Goal: Task Accomplishment & Management: Manage account settings

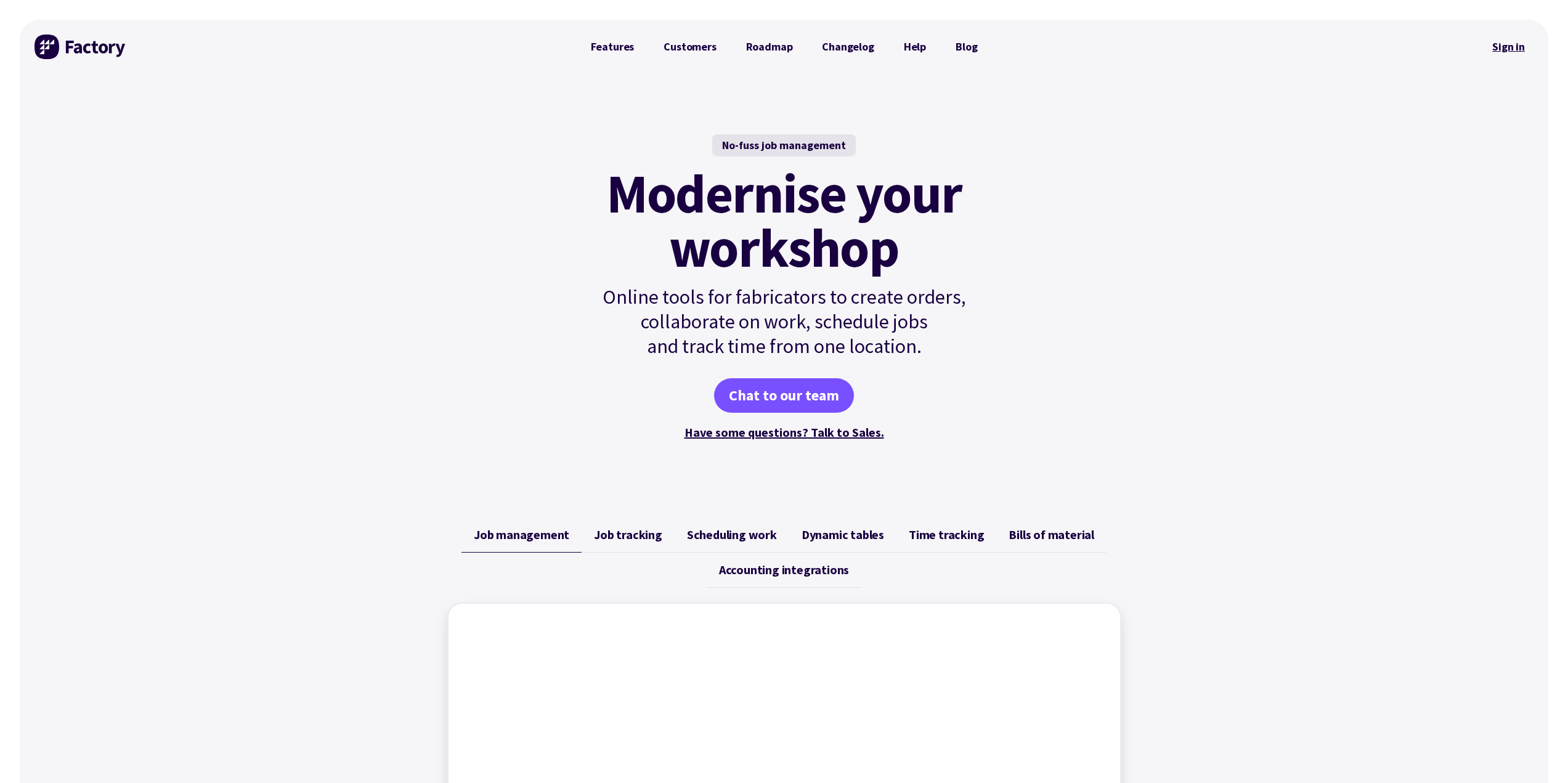
click at [1519, 42] on link "Sign in" at bounding box center [1508, 46] width 50 height 28
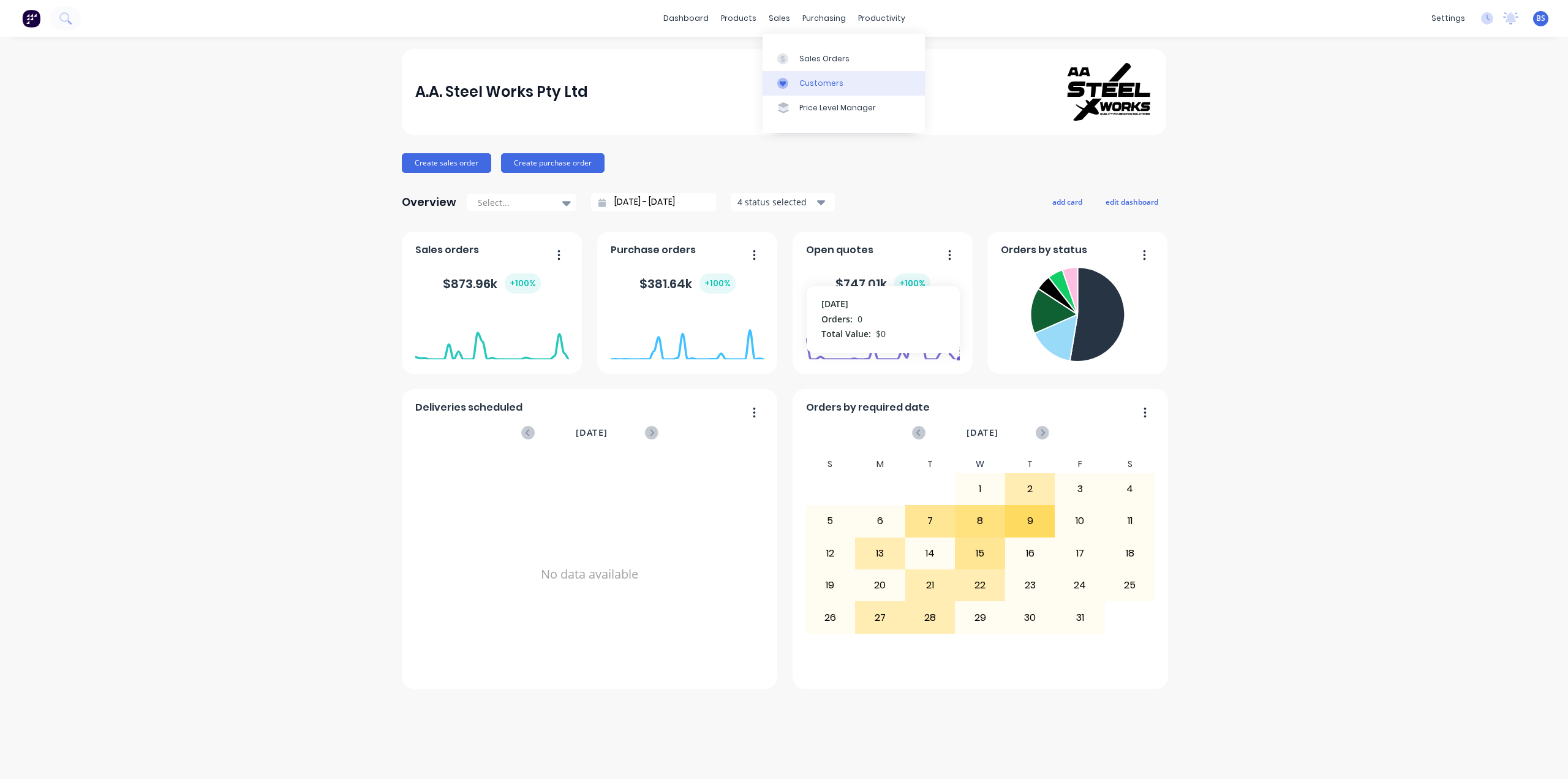
click at [833, 78] on div "Customers" at bounding box center [821, 83] width 44 height 11
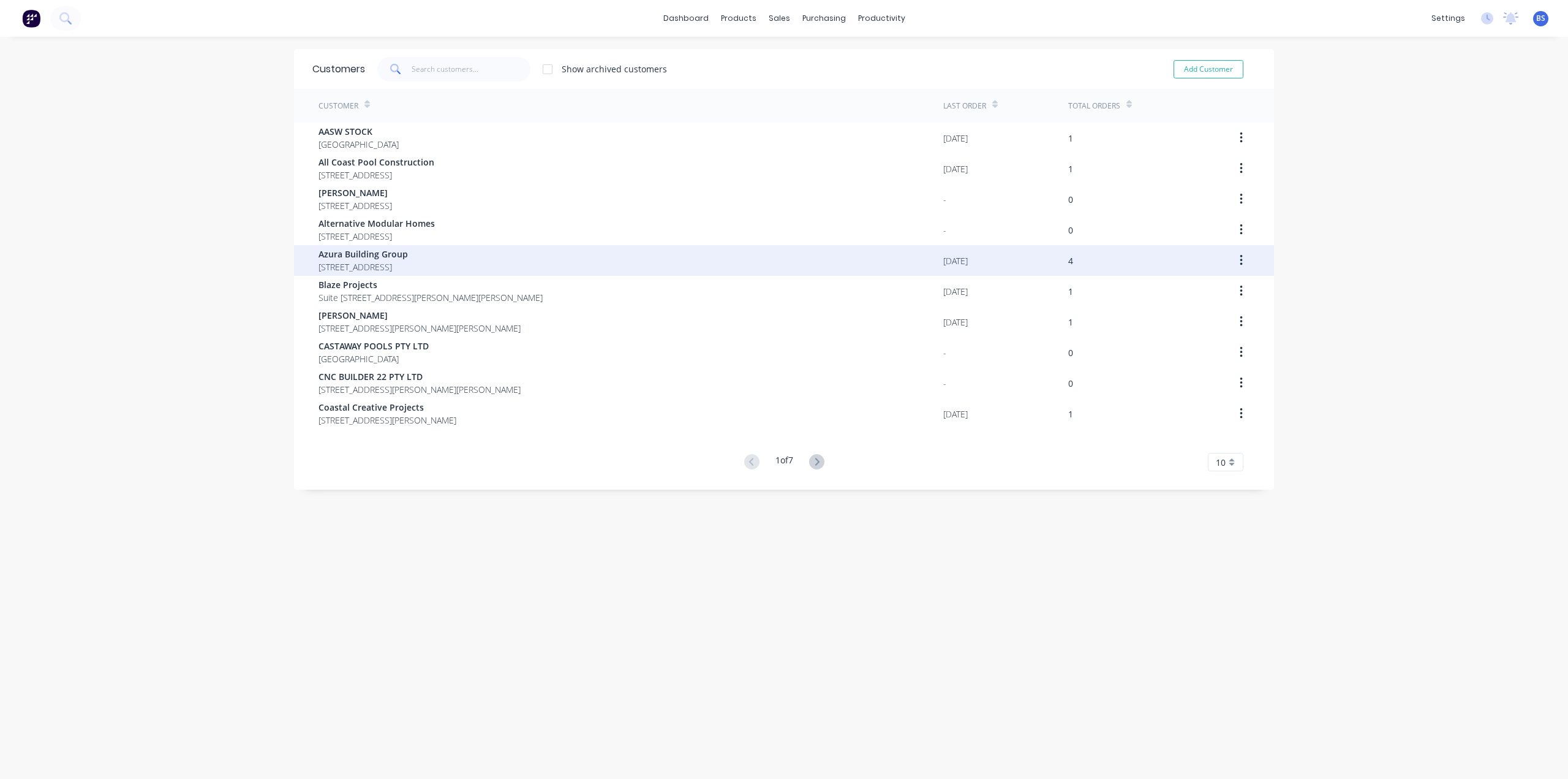
click at [363, 245] on div "Azura Building Group [STREET_ADDRESS]" at bounding box center [630, 260] width 624 height 30
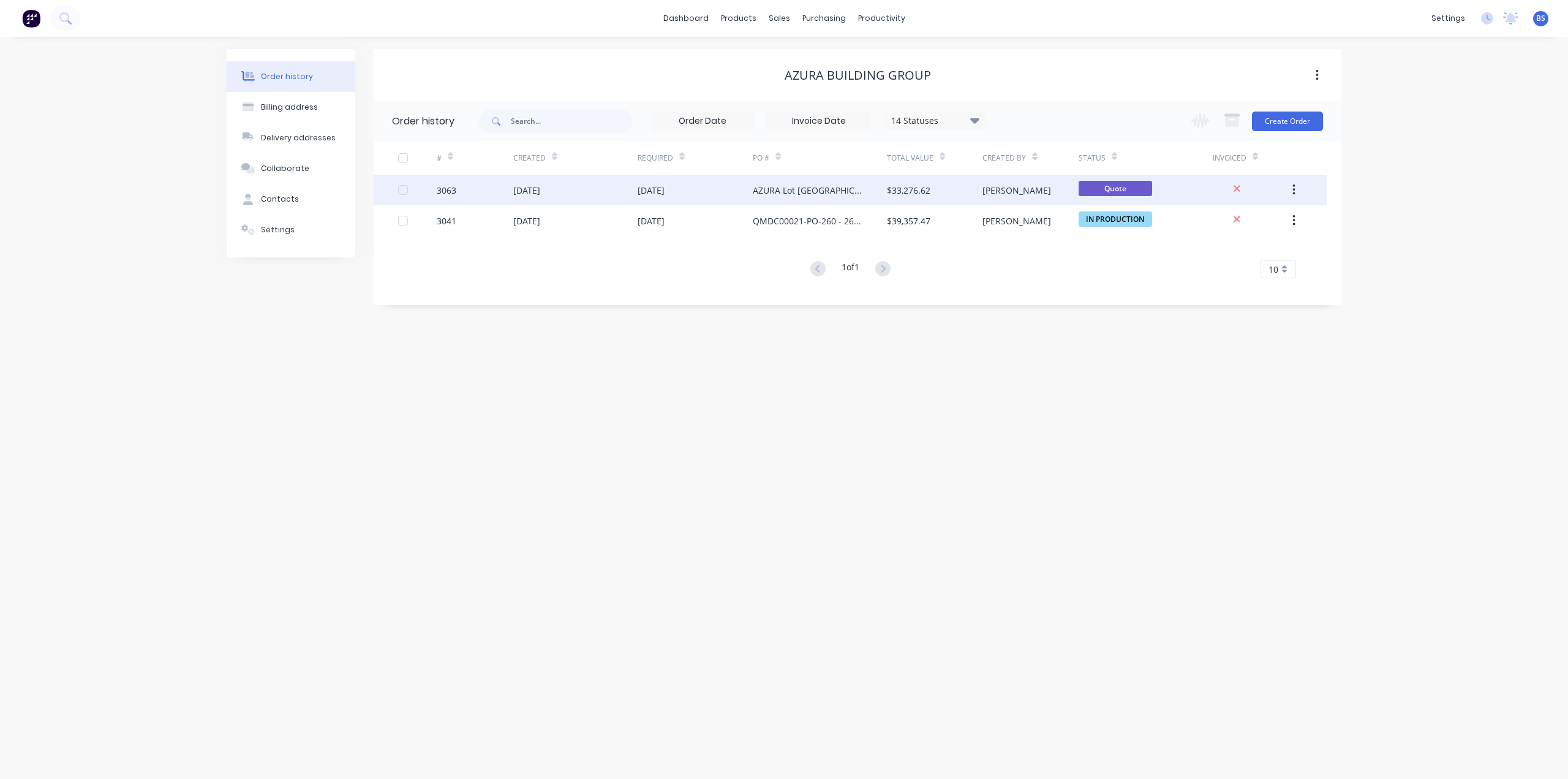
click at [1294, 189] on icon "button" at bounding box center [1294, 189] width 3 height 11
click at [1223, 247] on div "Duplicate" at bounding box center [1250, 247] width 95 height 18
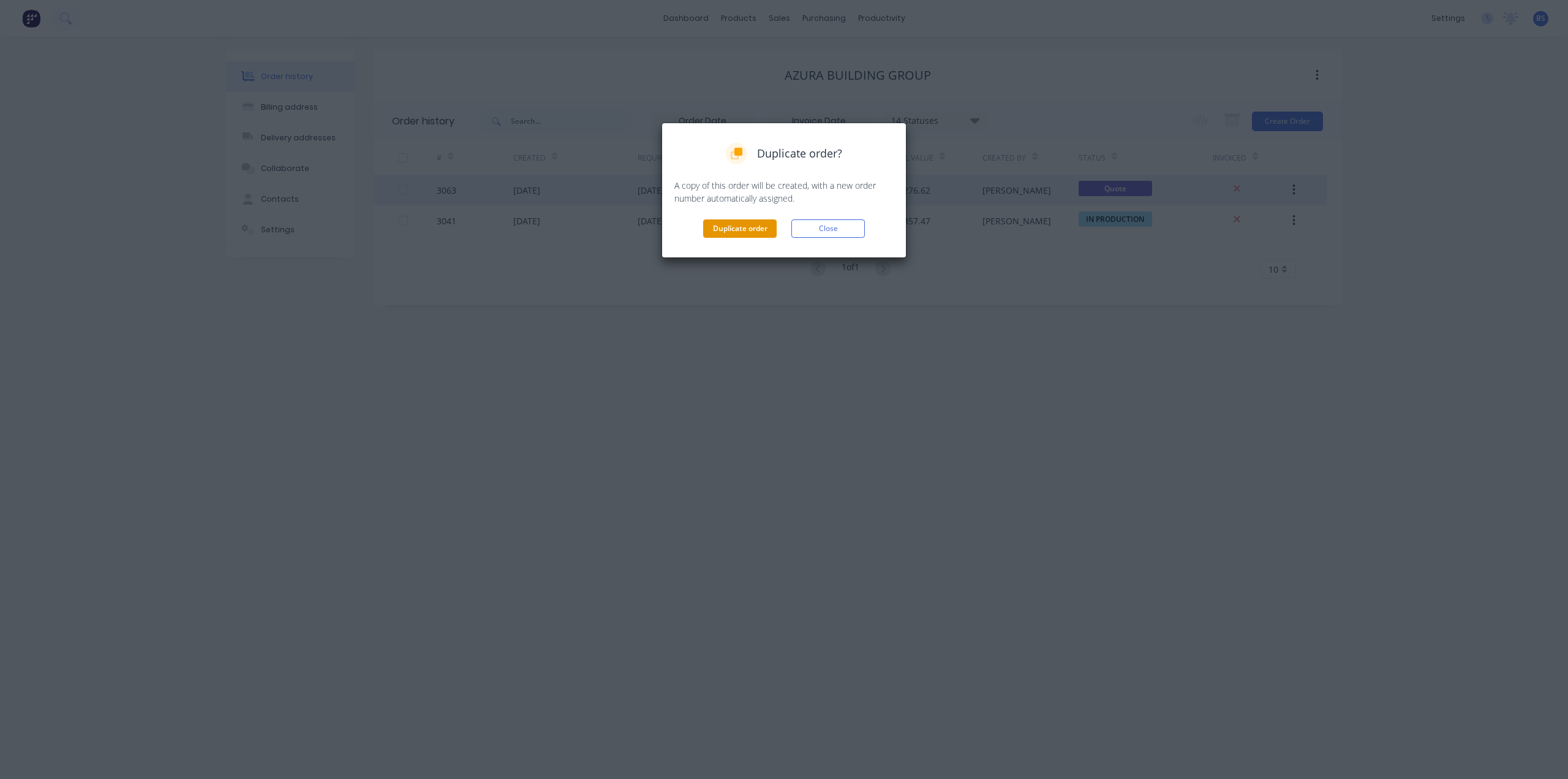
click at [737, 226] on button "Duplicate order" at bounding box center [740, 228] width 73 height 19
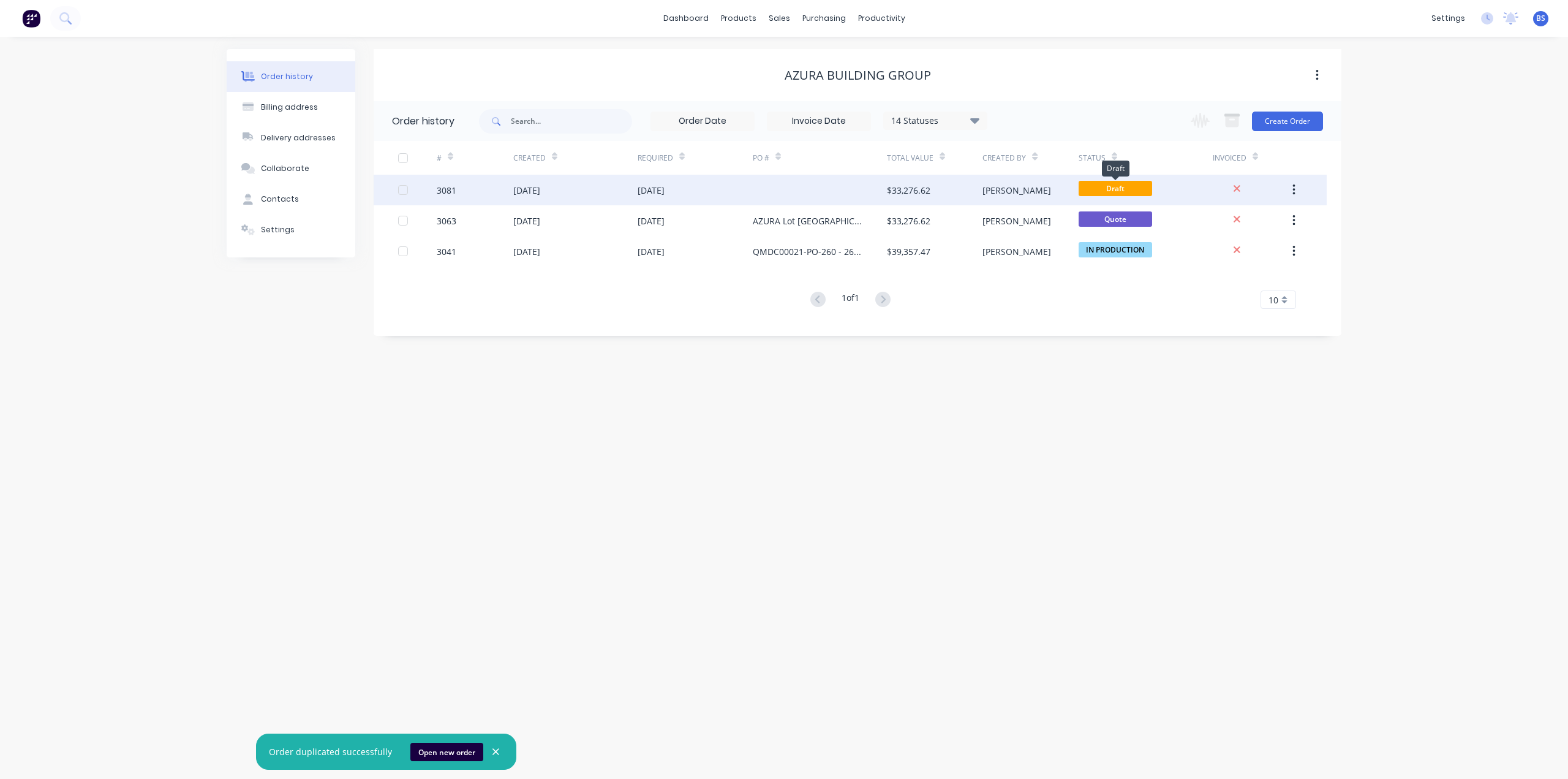
click at [1099, 186] on span "Draft" at bounding box center [1115, 188] width 73 height 16
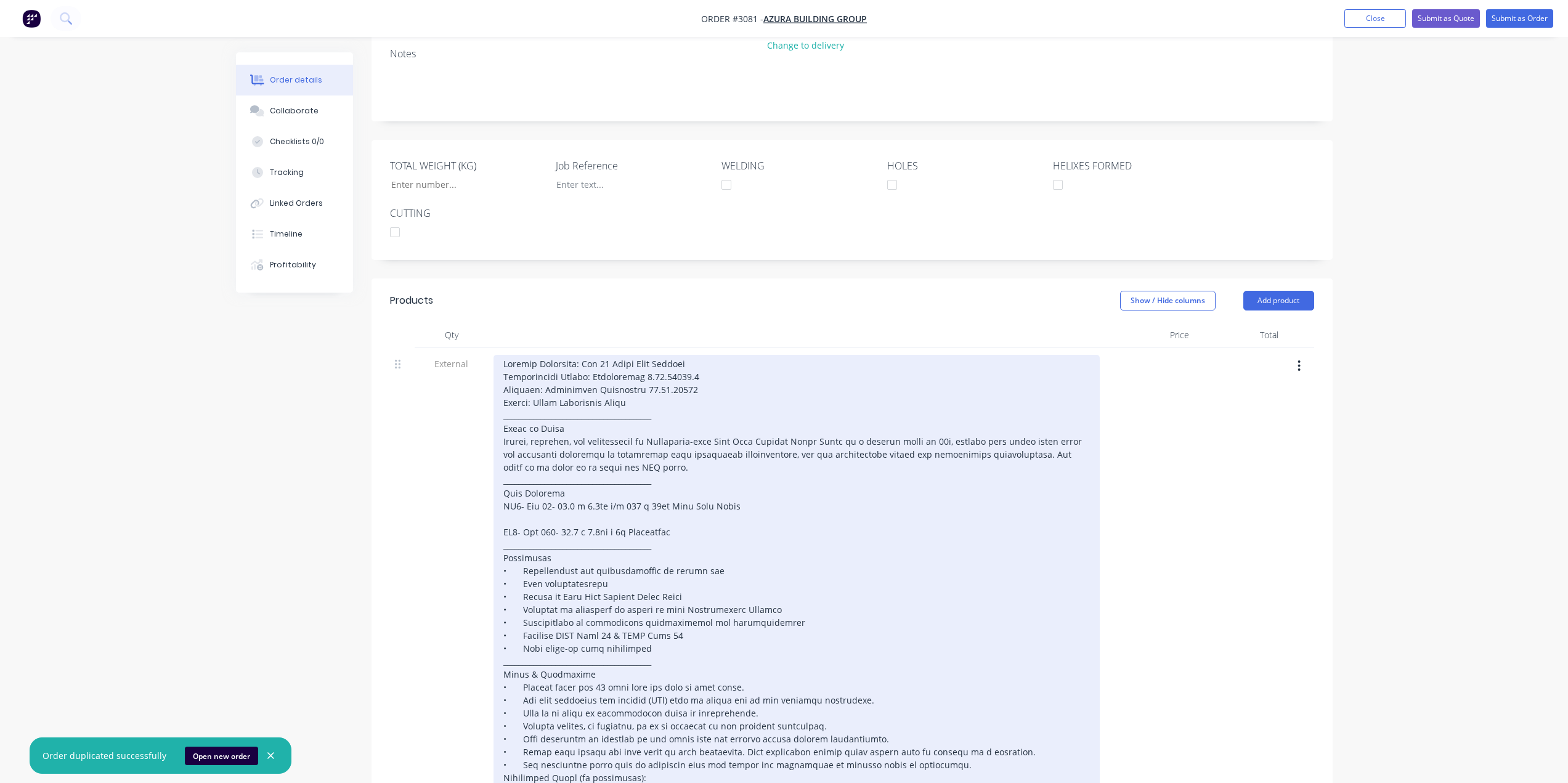
scroll to position [246, 0]
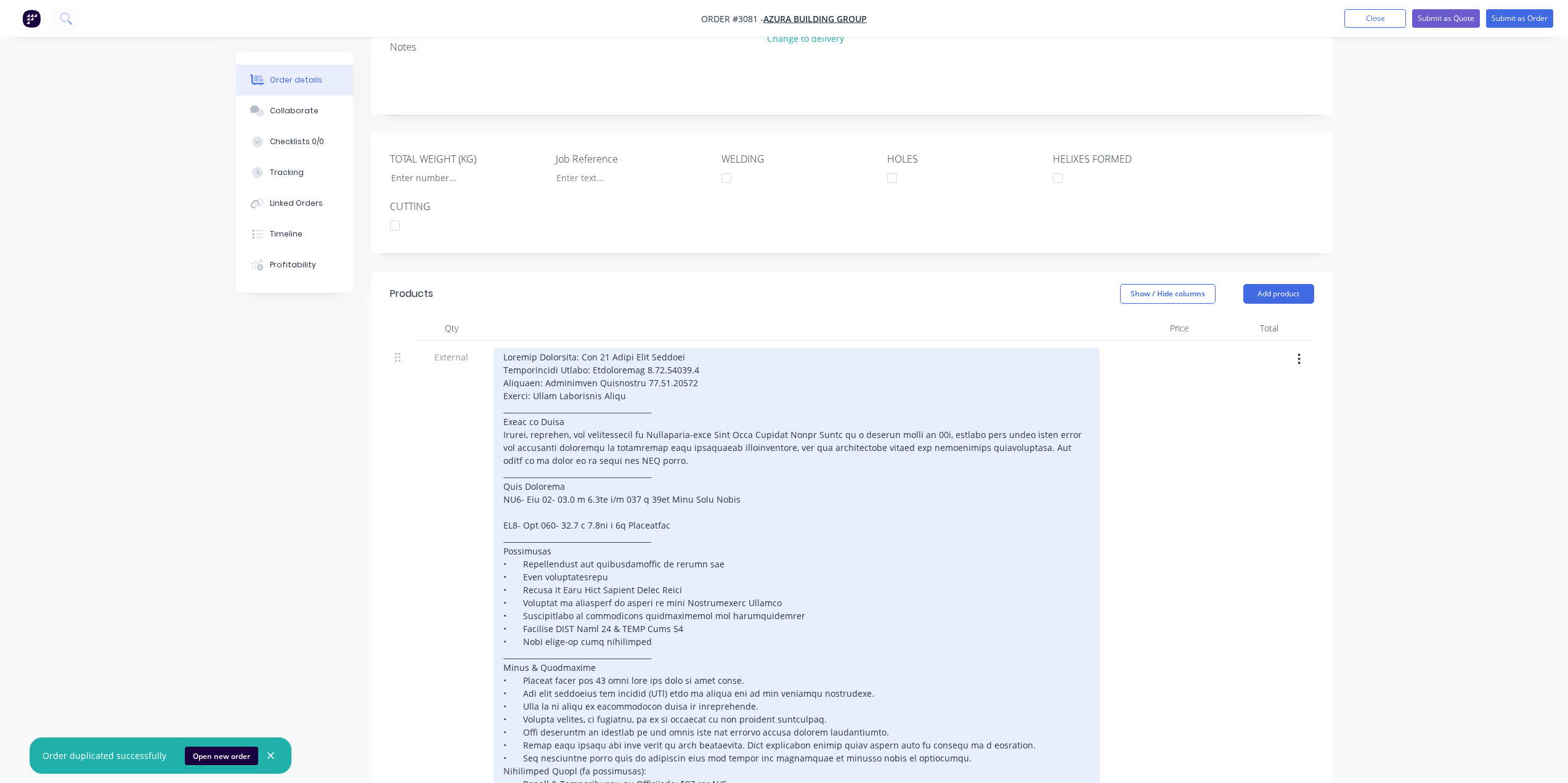
click at [602, 348] on div at bounding box center [797, 590] width 606 height 484
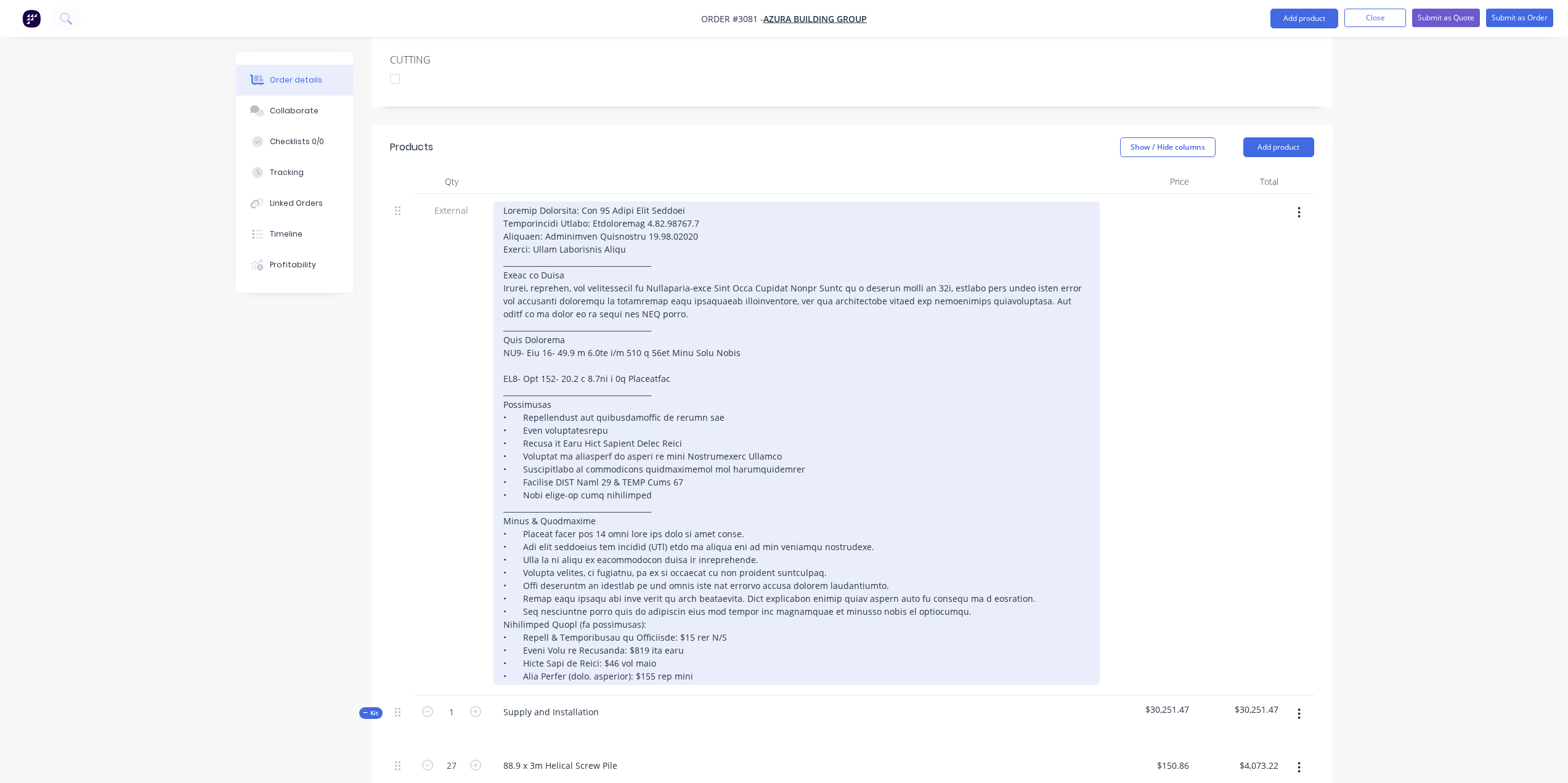
scroll to position [370, 0]
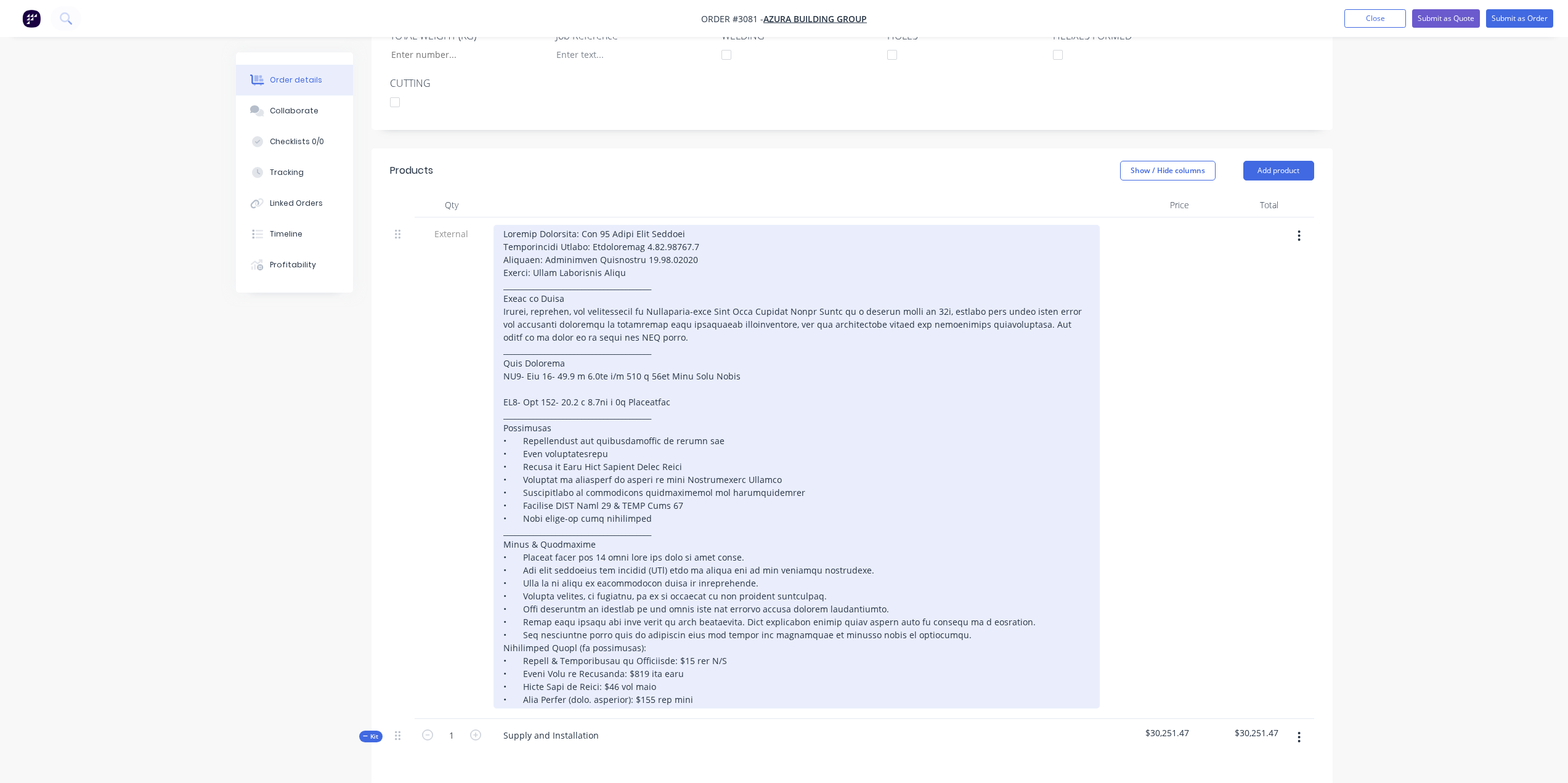
click at [545, 358] on div at bounding box center [797, 466] width 606 height 484
click at [662, 231] on div at bounding box center [797, 466] width 606 height 484
drag, startPoint x: 683, startPoint y: 239, endPoint x: 631, endPoint y: 242, distance: 52.1
click at [631, 242] on div at bounding box center [797, 466] width 606 height 484
click at [698, 226] on div at bounding box center [797, 466] width 606 height 484
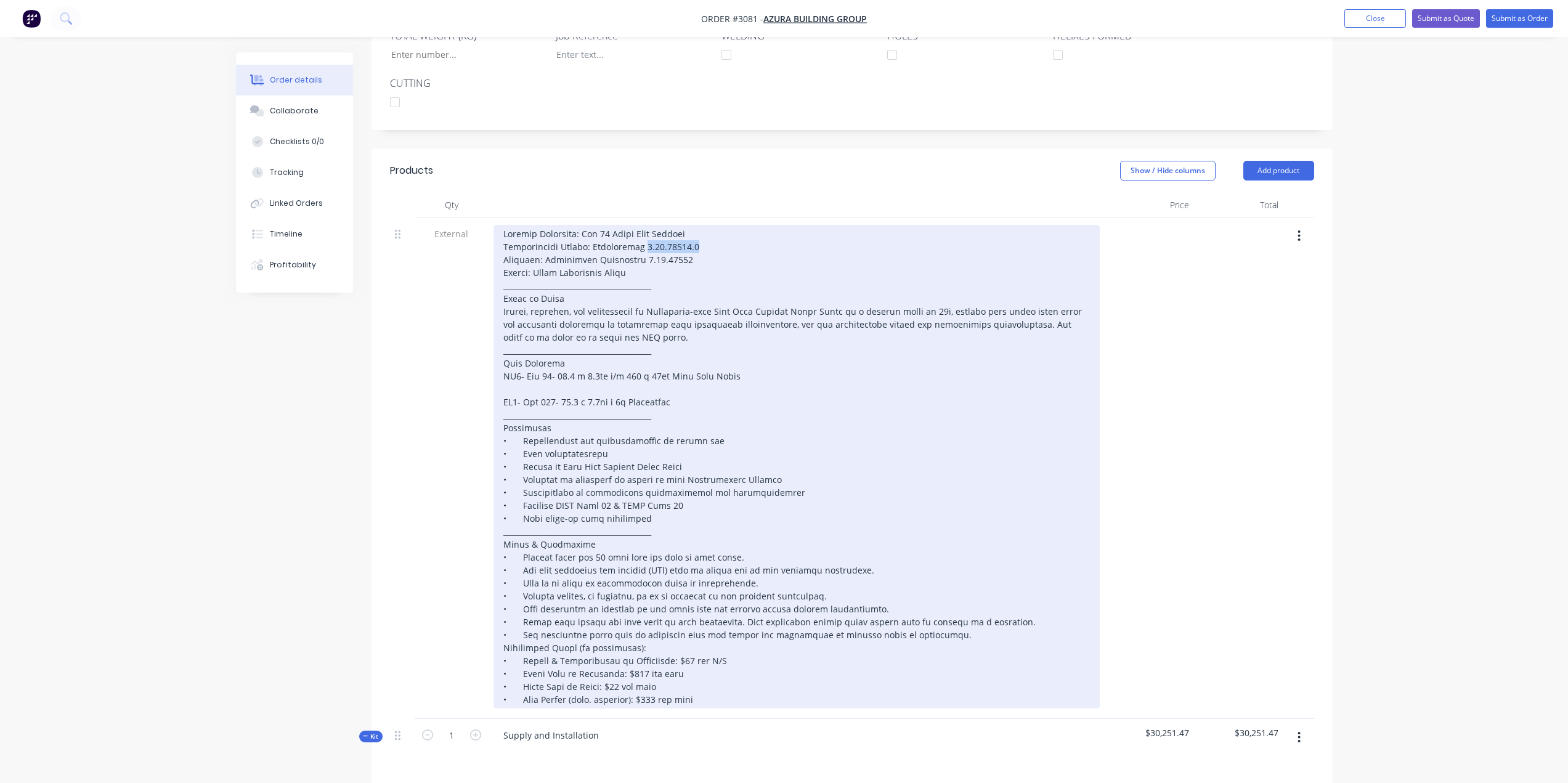
drag, startPoint x: 693, startPoint y: 228, endPoint x: 637, endPoint y: 231, distance: 56.1
click at [637, 231] on div at bounding box center [797, 466] width 606 height 484
click at [773, 226] on div at bounding box center [797, 466] width 606 height 484
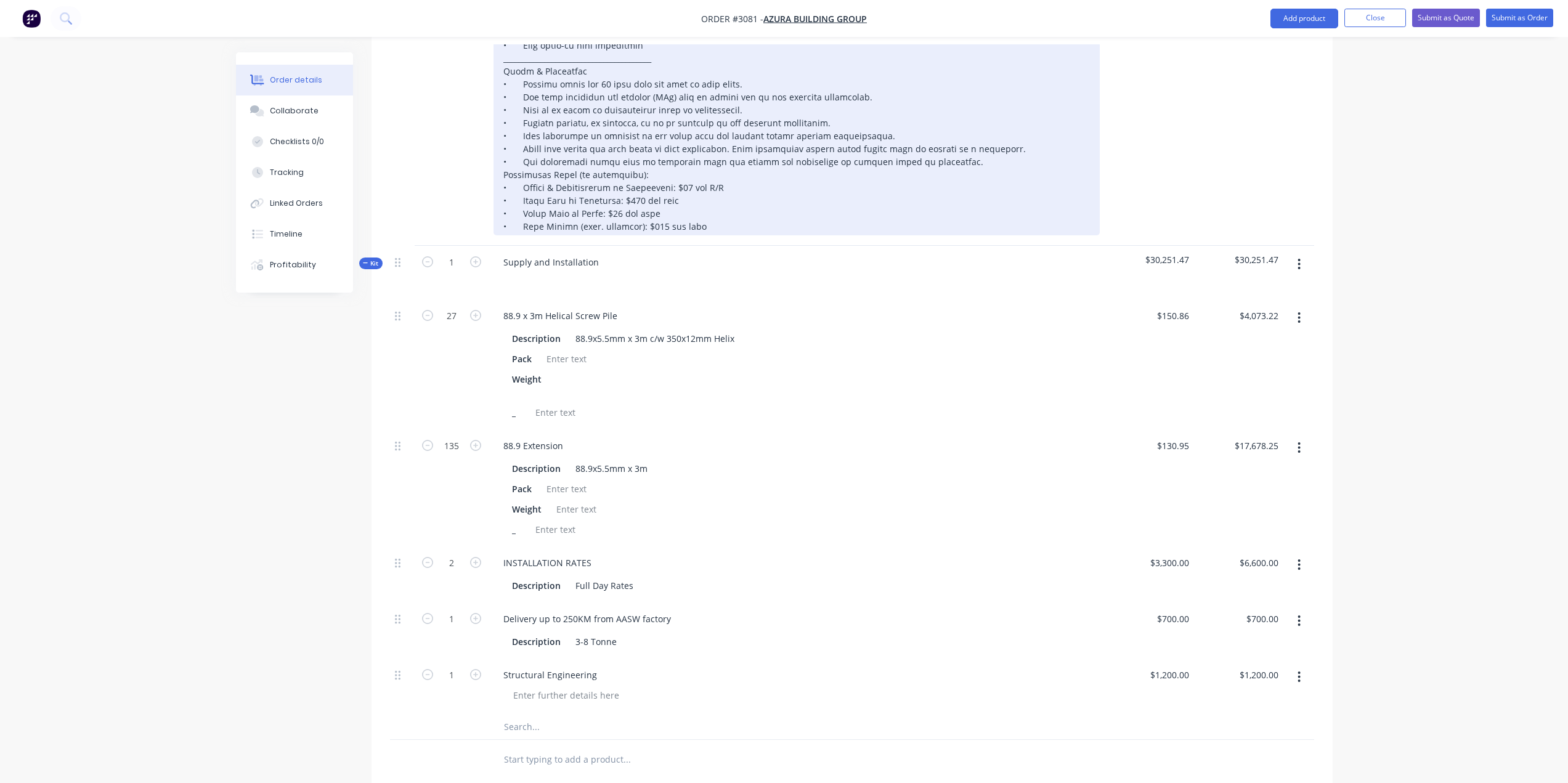
scroll to position [862, 0]
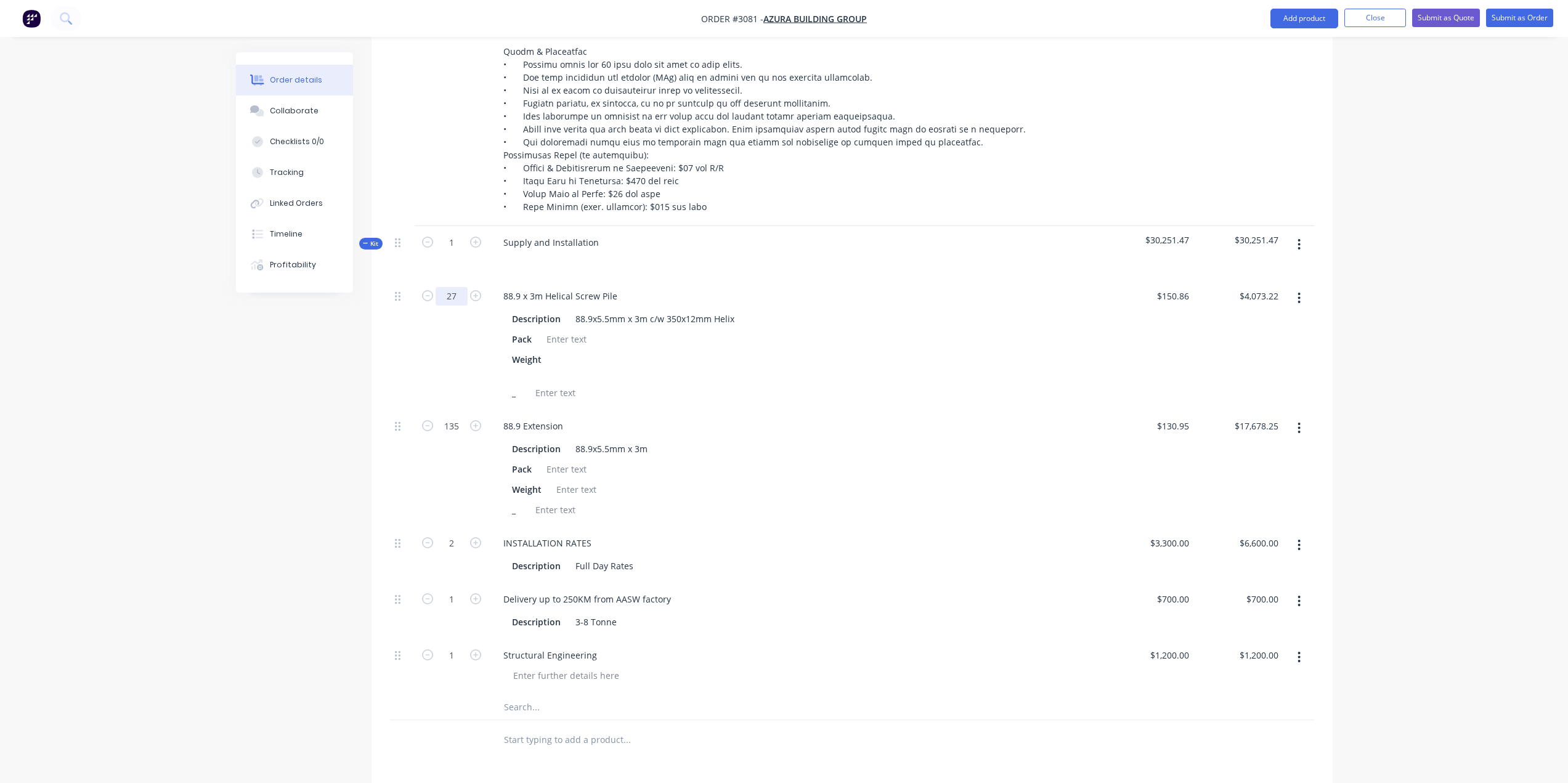
click at [456, 287] on input "27" at bounding box center [451, 296] width 32 height 19
type input "40"
type input "$6,034.40"
click at [456, 417] on input "135" at bounding box center [451, 426] width 32 height 19
type input "200"
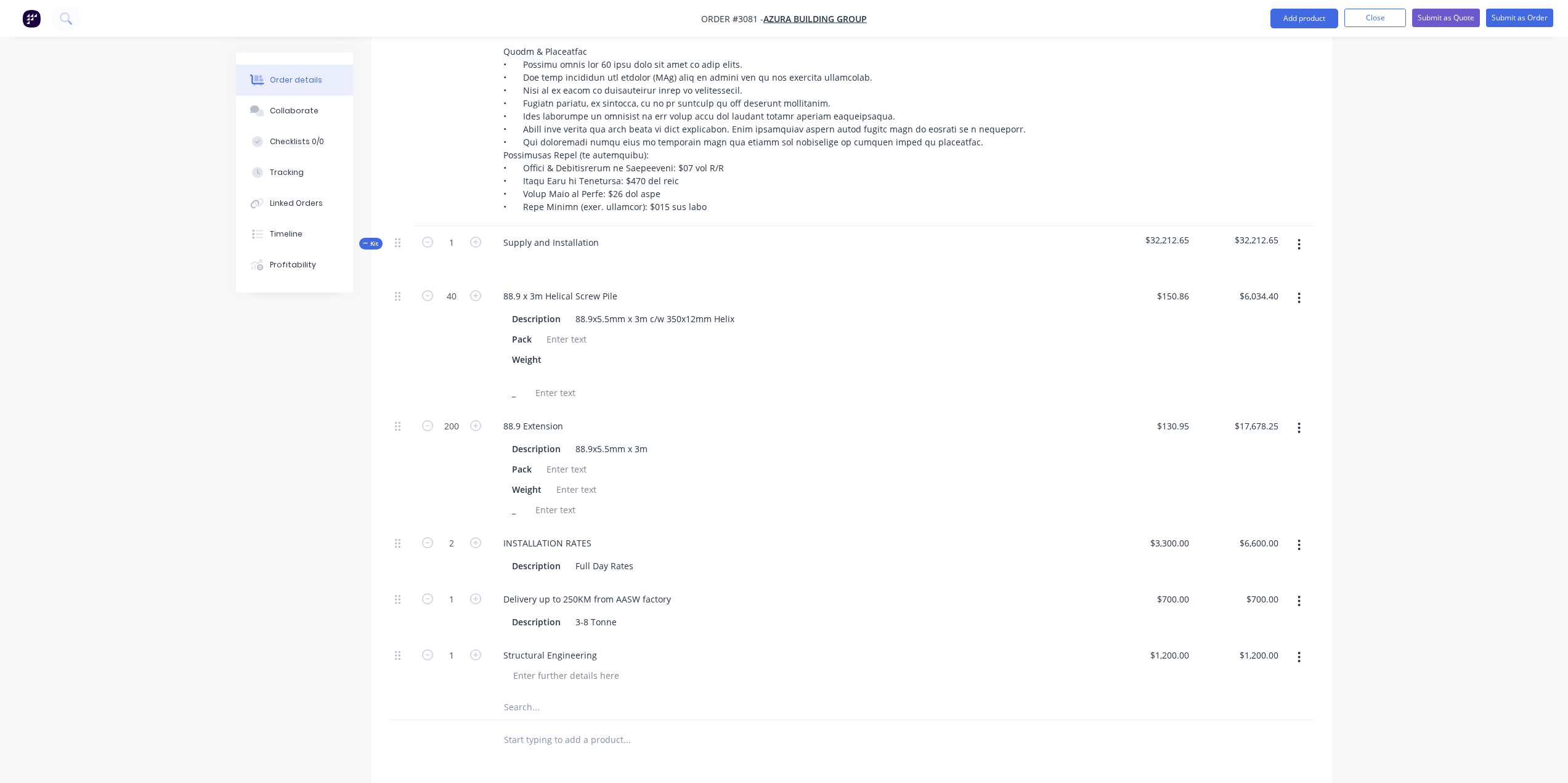
type input "$26,190.00"
click at [775, 410] on div "88.9 Extension Description 88.9x5.5mm x 3m Pack Weight _" at bounding box center [797, 468] width 616 height 117
click at [1301, 234] on button "button" at bounding box center [1299, 244] width 29 height 23
click at [1256, 268] on div "Add product to kit" at bounding box center [1255, 277] width 95 height 18
click at [1233, 317] on div "Product catalogue" at bounding box center [1255, 326] width 95 height 18
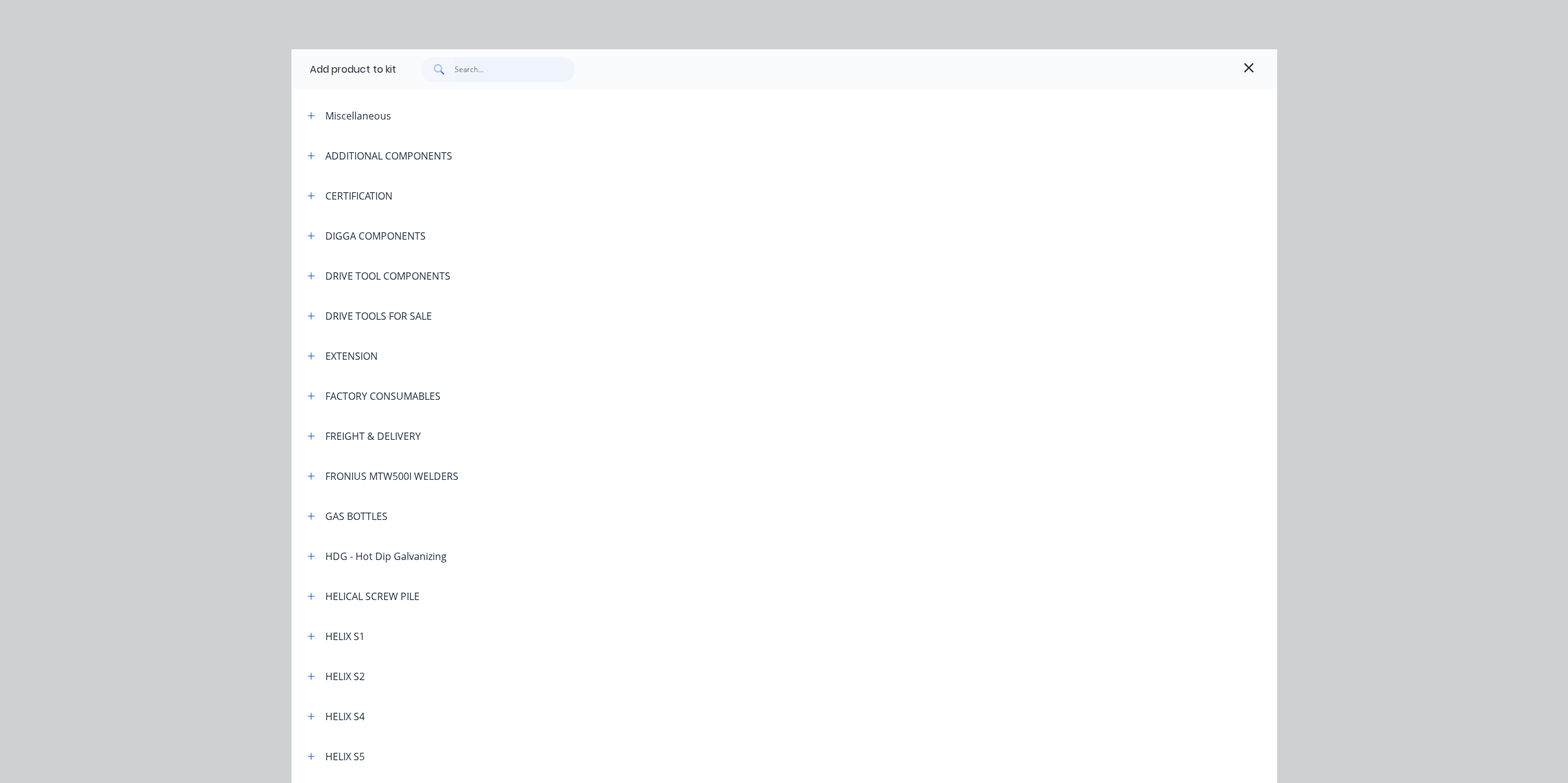
click at [489, 67] on input "text" at bounding box center [514, 69] width 120 height 25
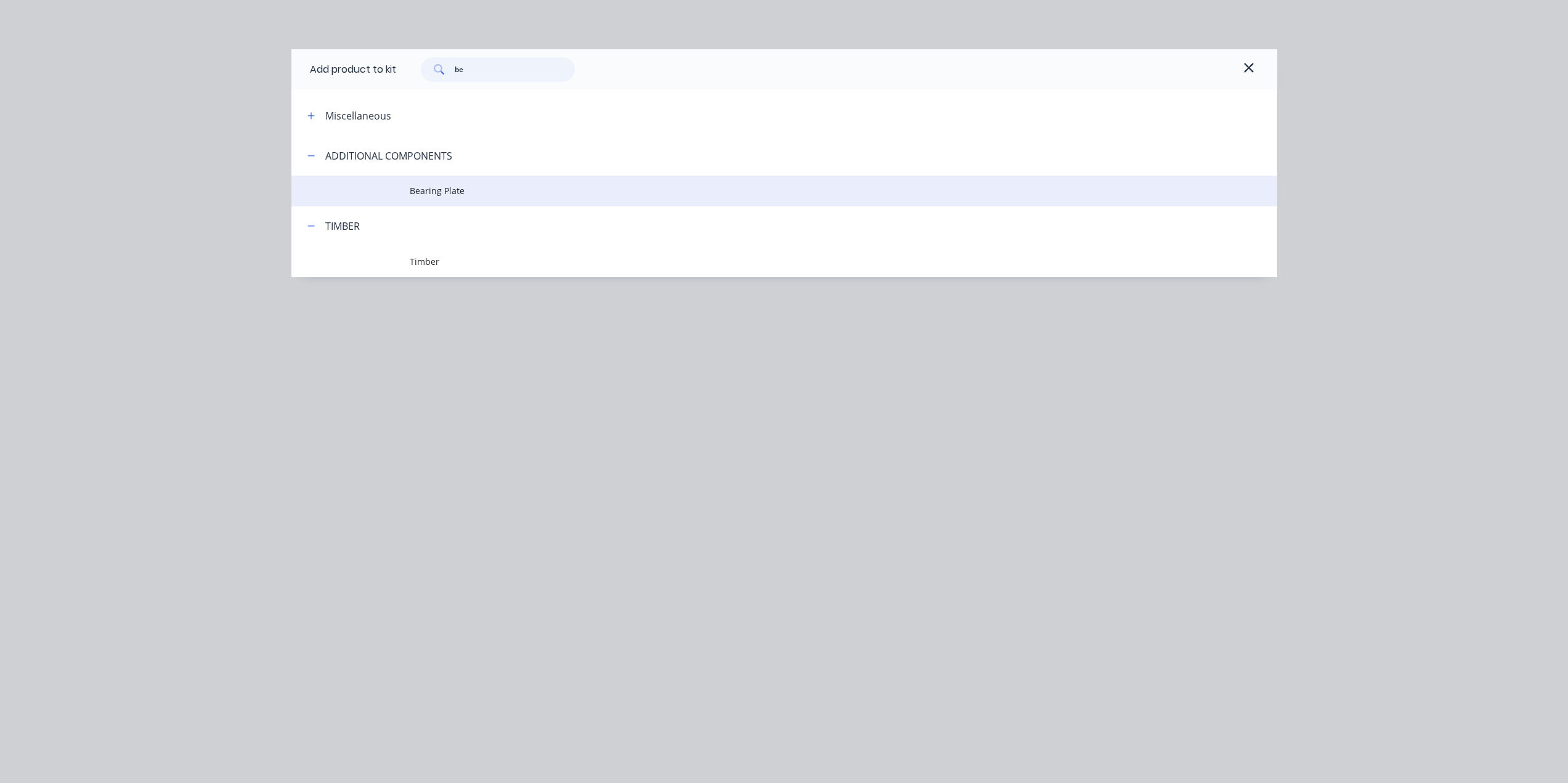
type input "be"
click at [436, 189] on span "Bearing Plate" at bounding box center [757, 190] width 694 height 13
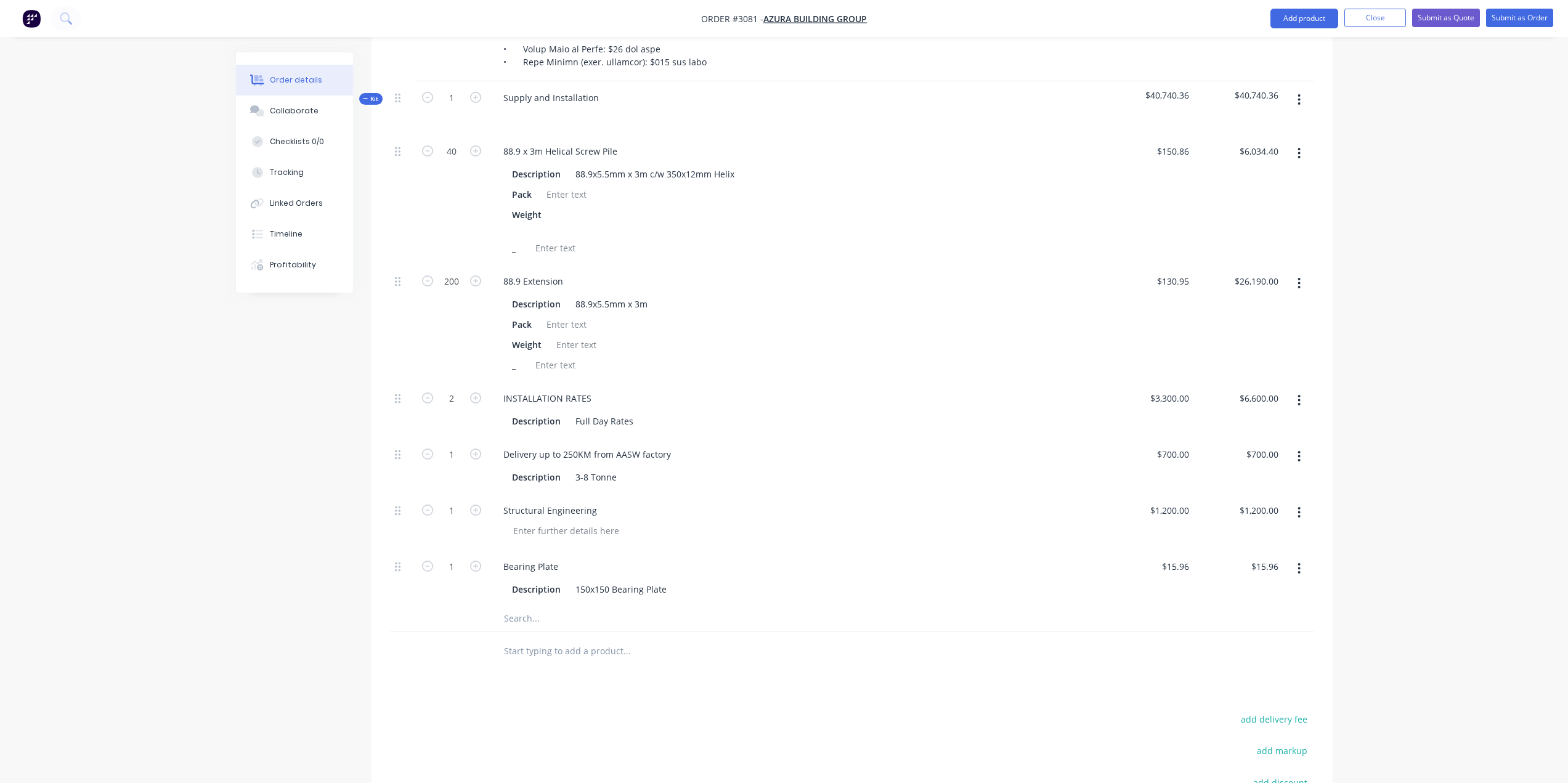
scroll to position [1166, 0]
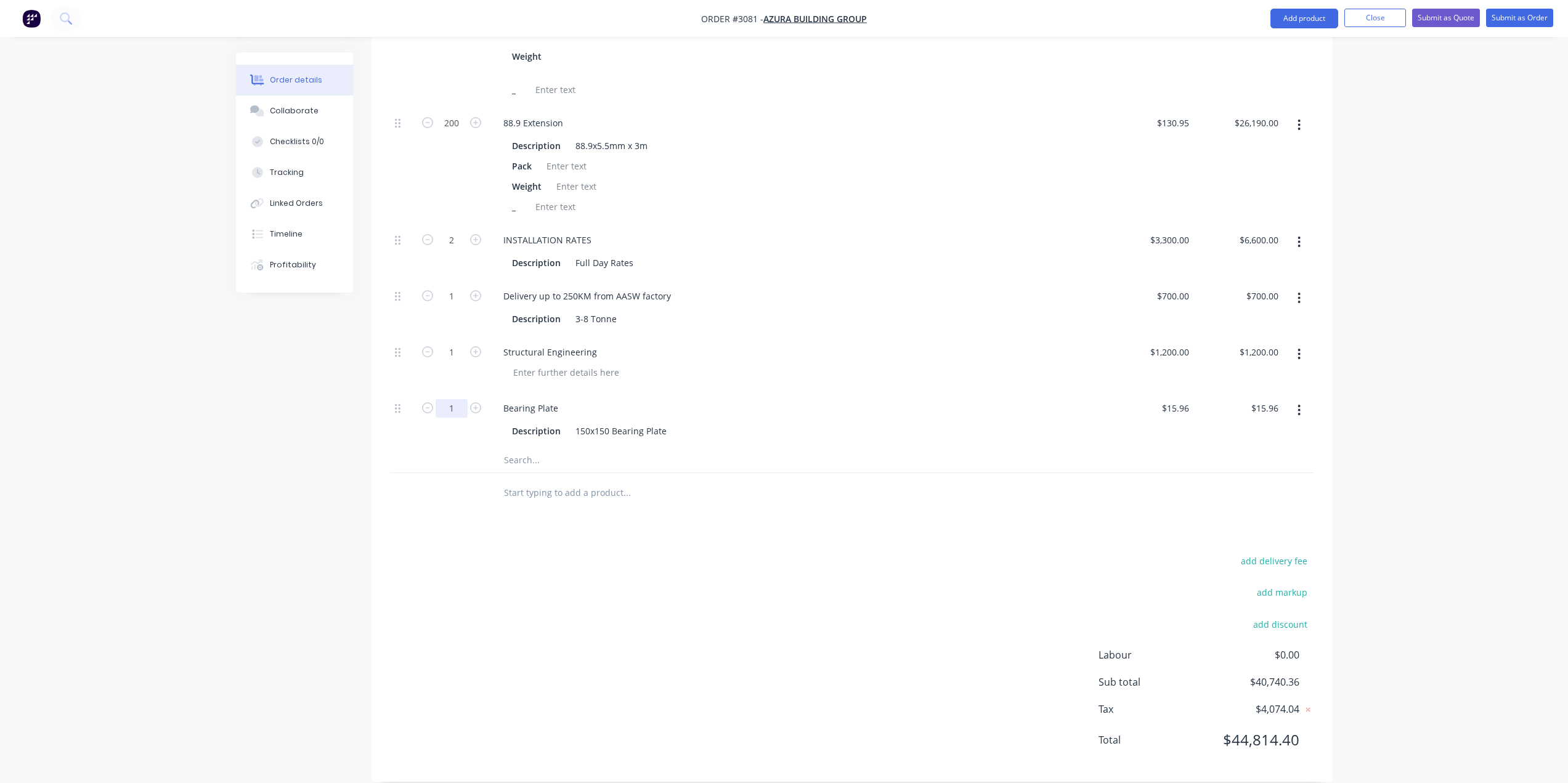
click at [460, 399] on input "1" at bounding box center [451, 408] width 32 height 19
type input "40"
type input "$638.40"
click at [931, 254] on div "Description Full Day Rates" at bounding box center [794, 263] width 574 height 18
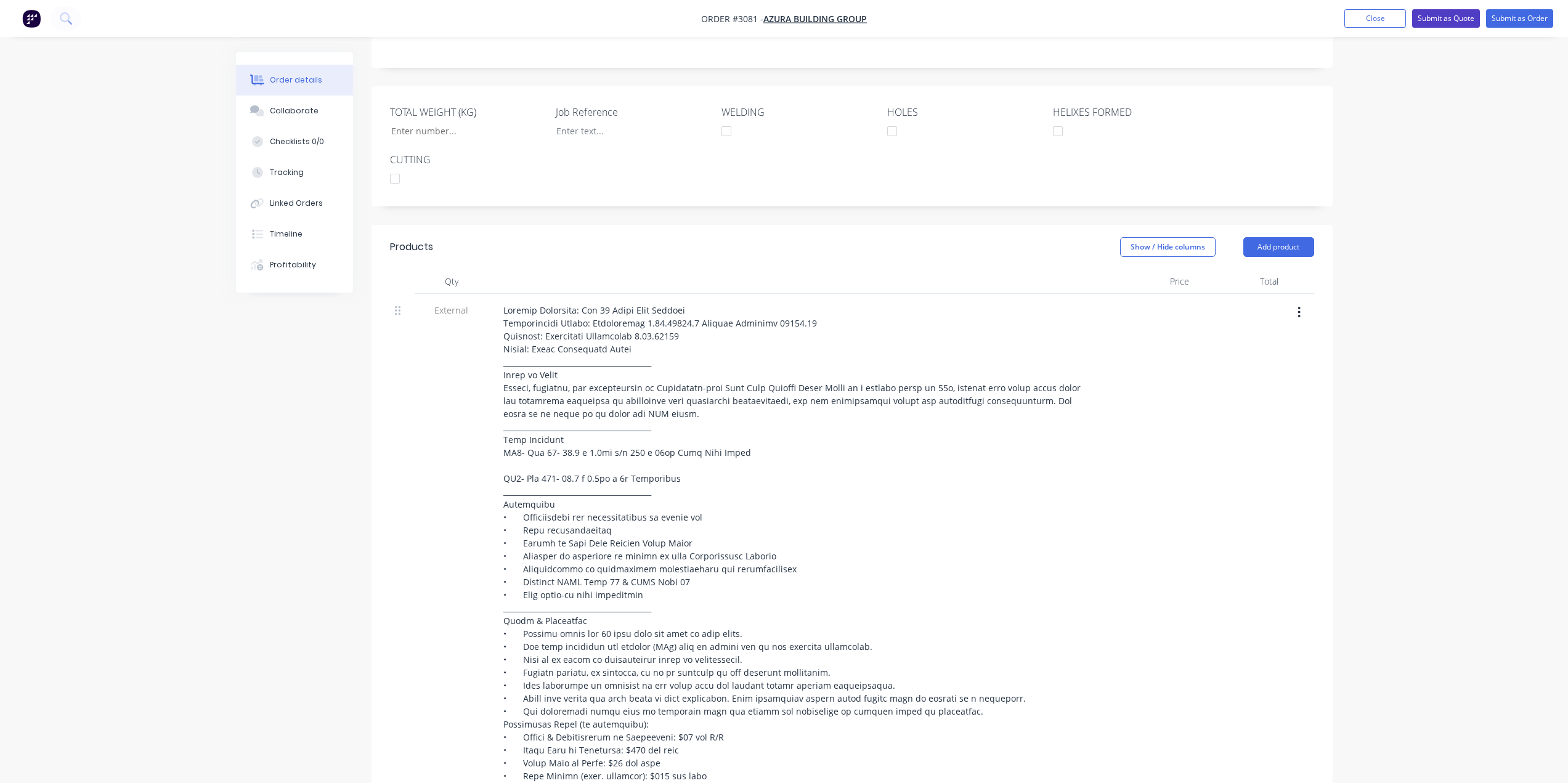
scroll to position [180, 0]
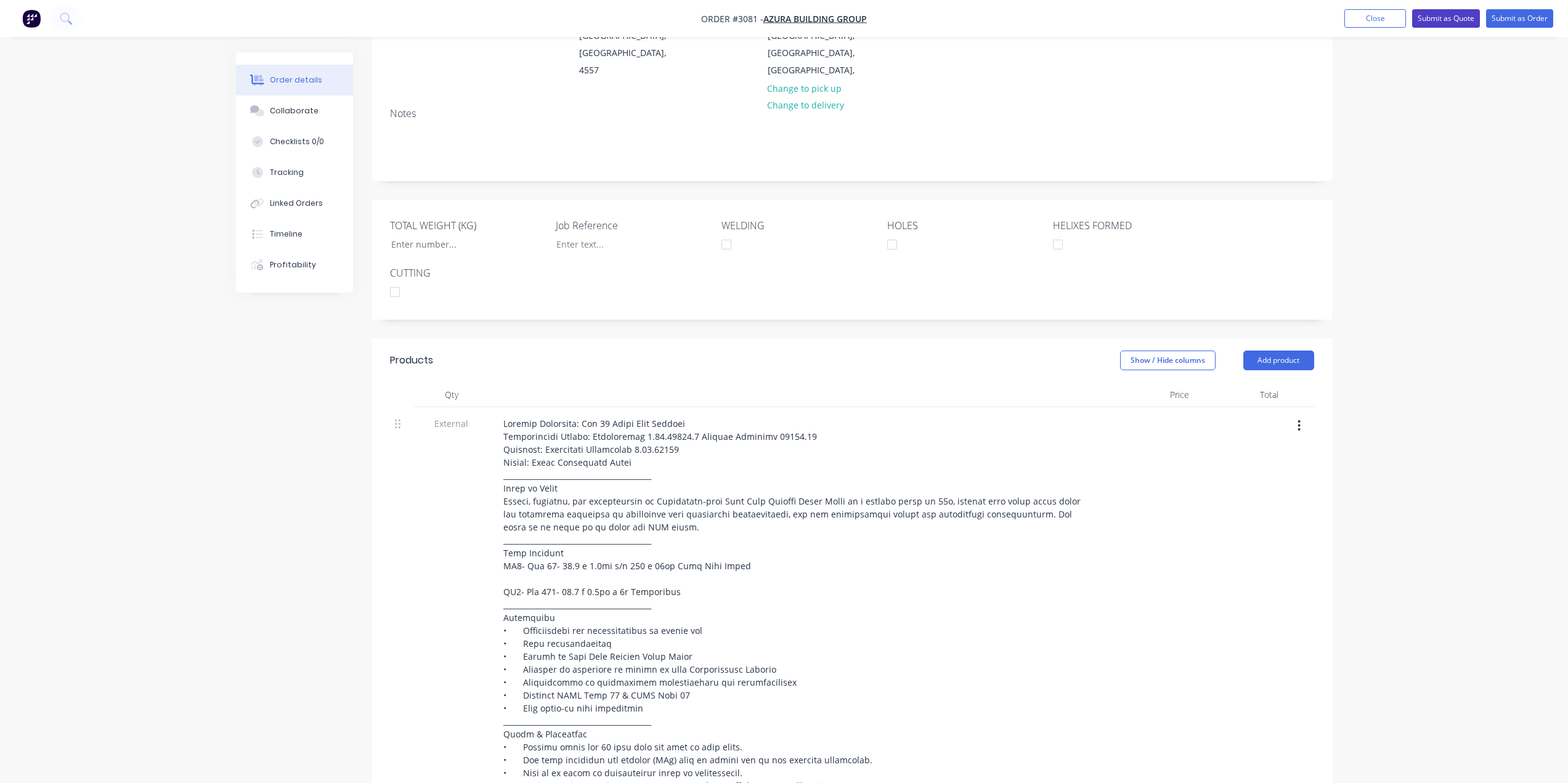
click at [1457, 15] on button "Submit as Quote" at bounding box center [1445, 18] width 68 height 19
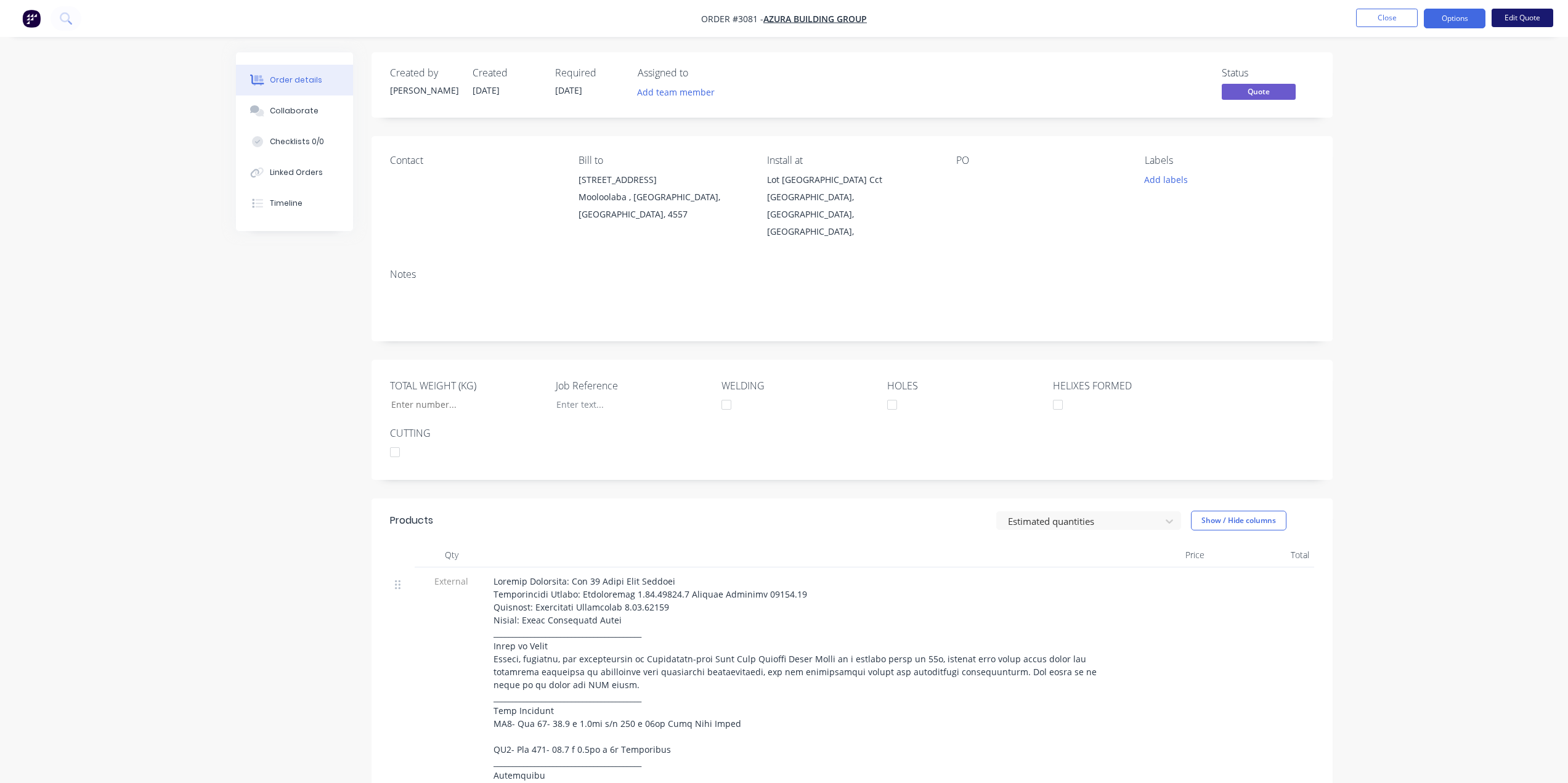
click at [1518, 21] on button "Edit Quote" at bounding box center [1522, 18] width 62 height 19
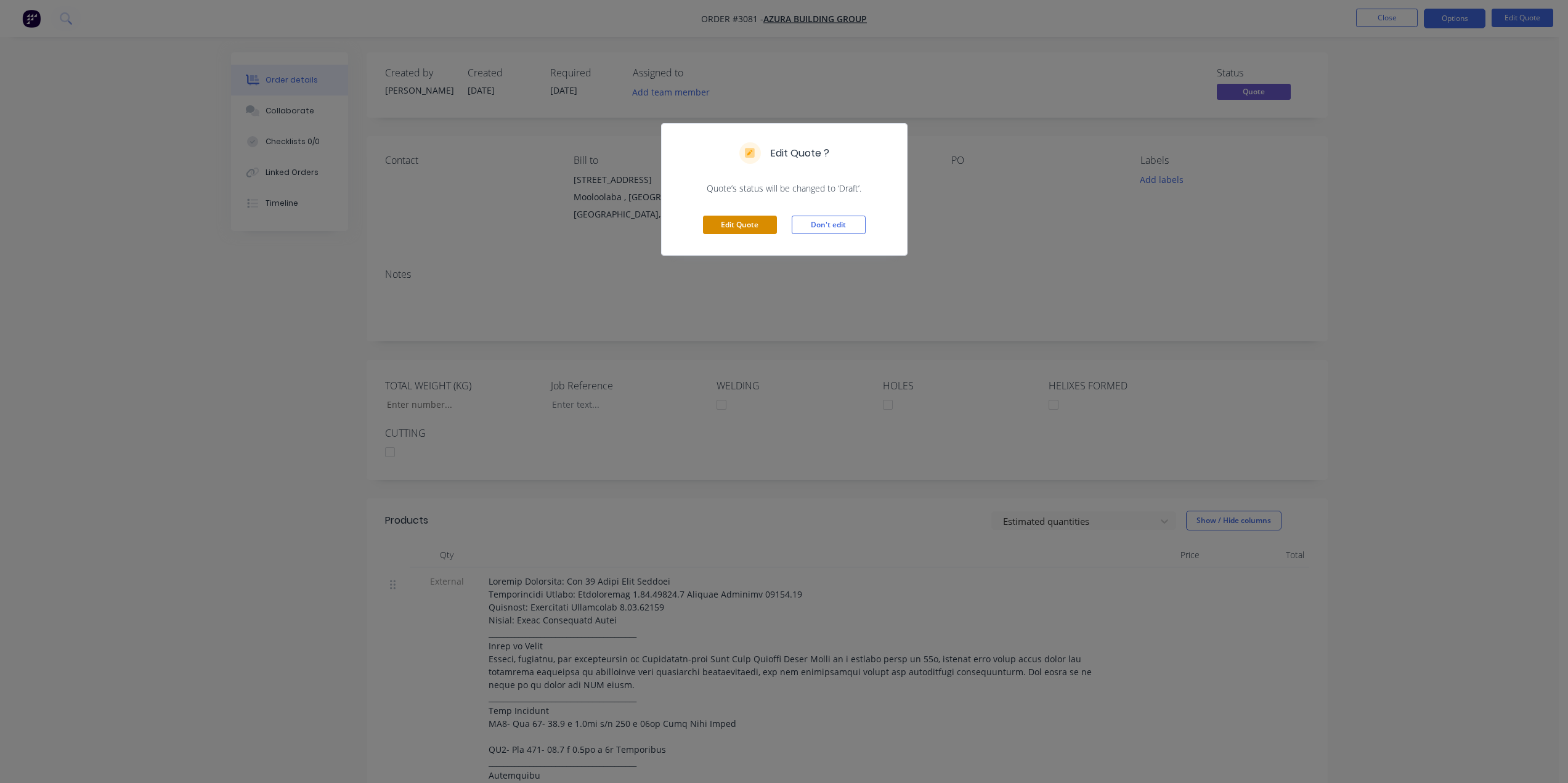
click at [721, 221] on button "Edit Quote" at bounding box center [739, 225] width 74 height 19
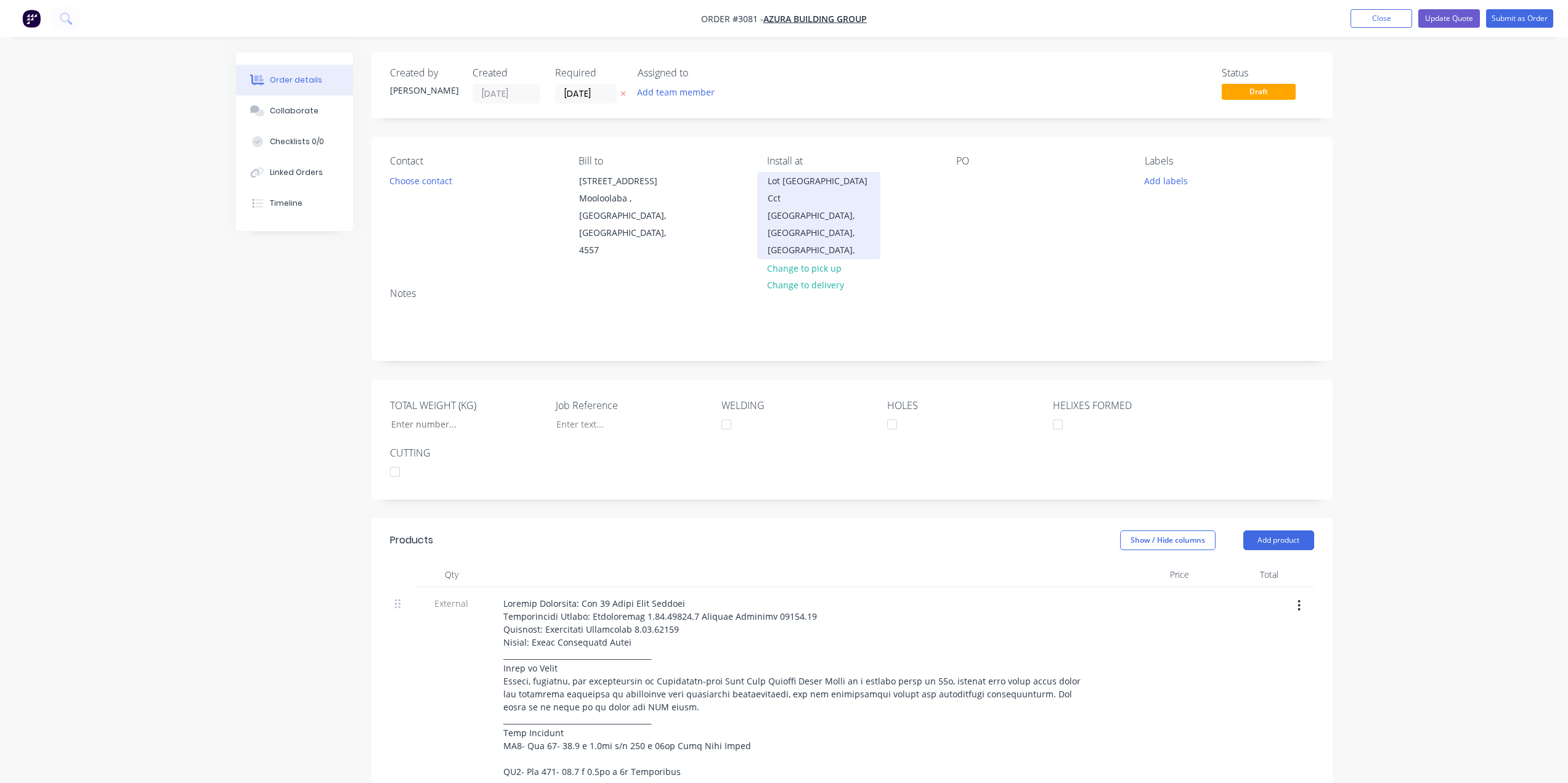
click at [802, 180] on div "Lot 24 River Cove Cct" at bounding box center [818, 189] width 102 height 34
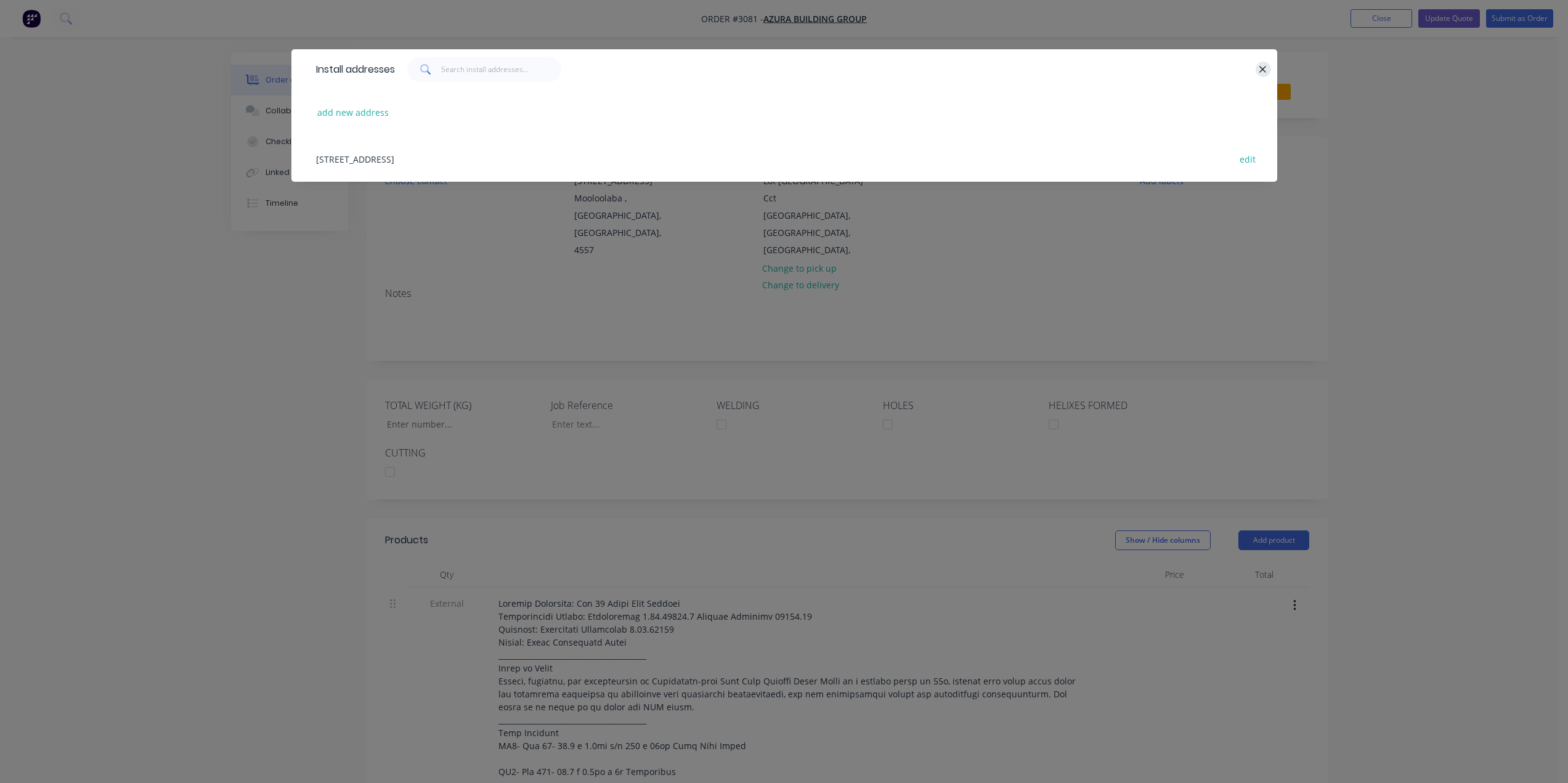
click at [1262, 66] on icon "button" at bounding box center [1263, 69] width 8 height 11
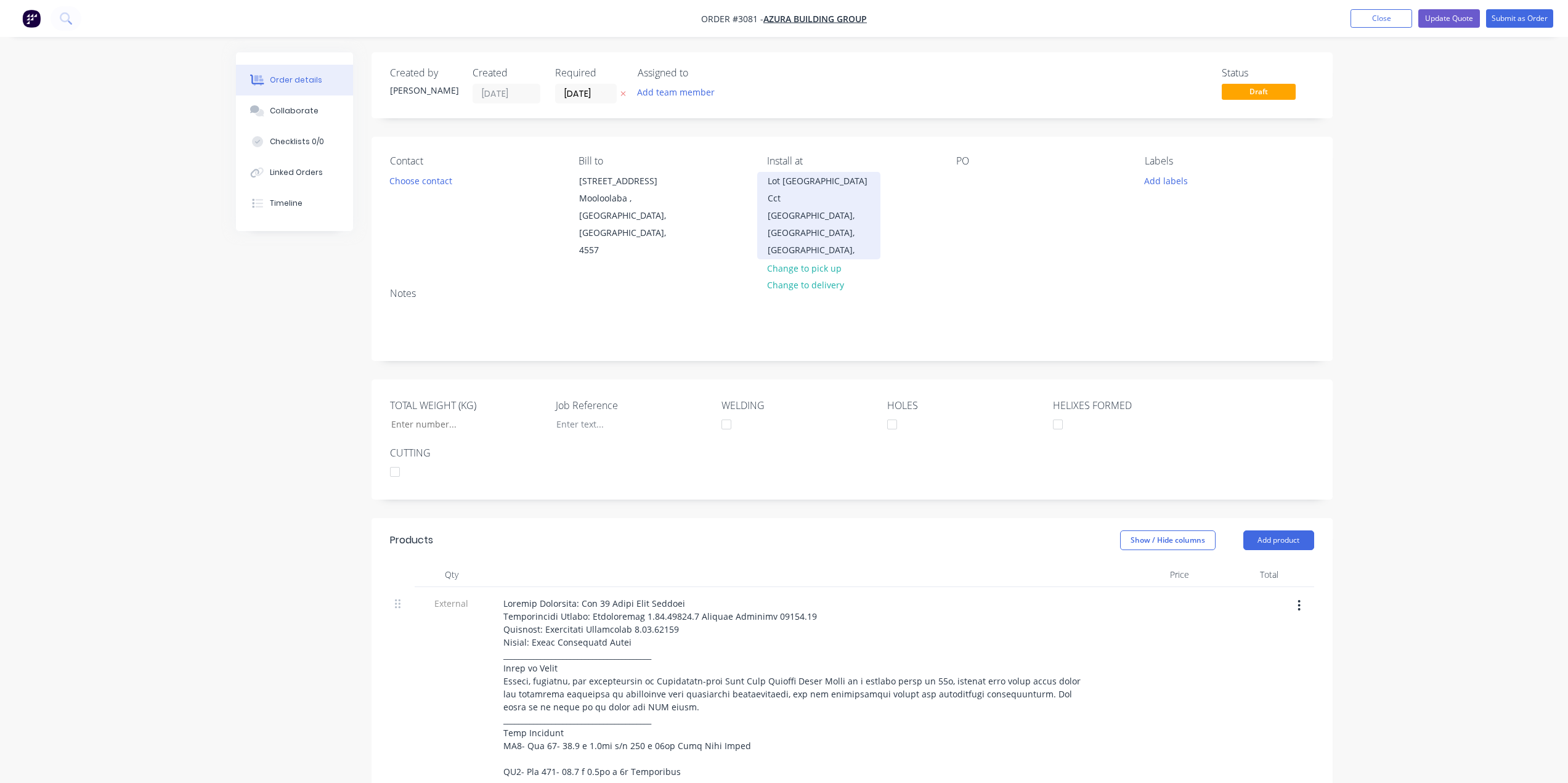
click at [777, 187] on div "Lot 24 River Cove Cct" at bounding box center [818, 189] width 102 height 34
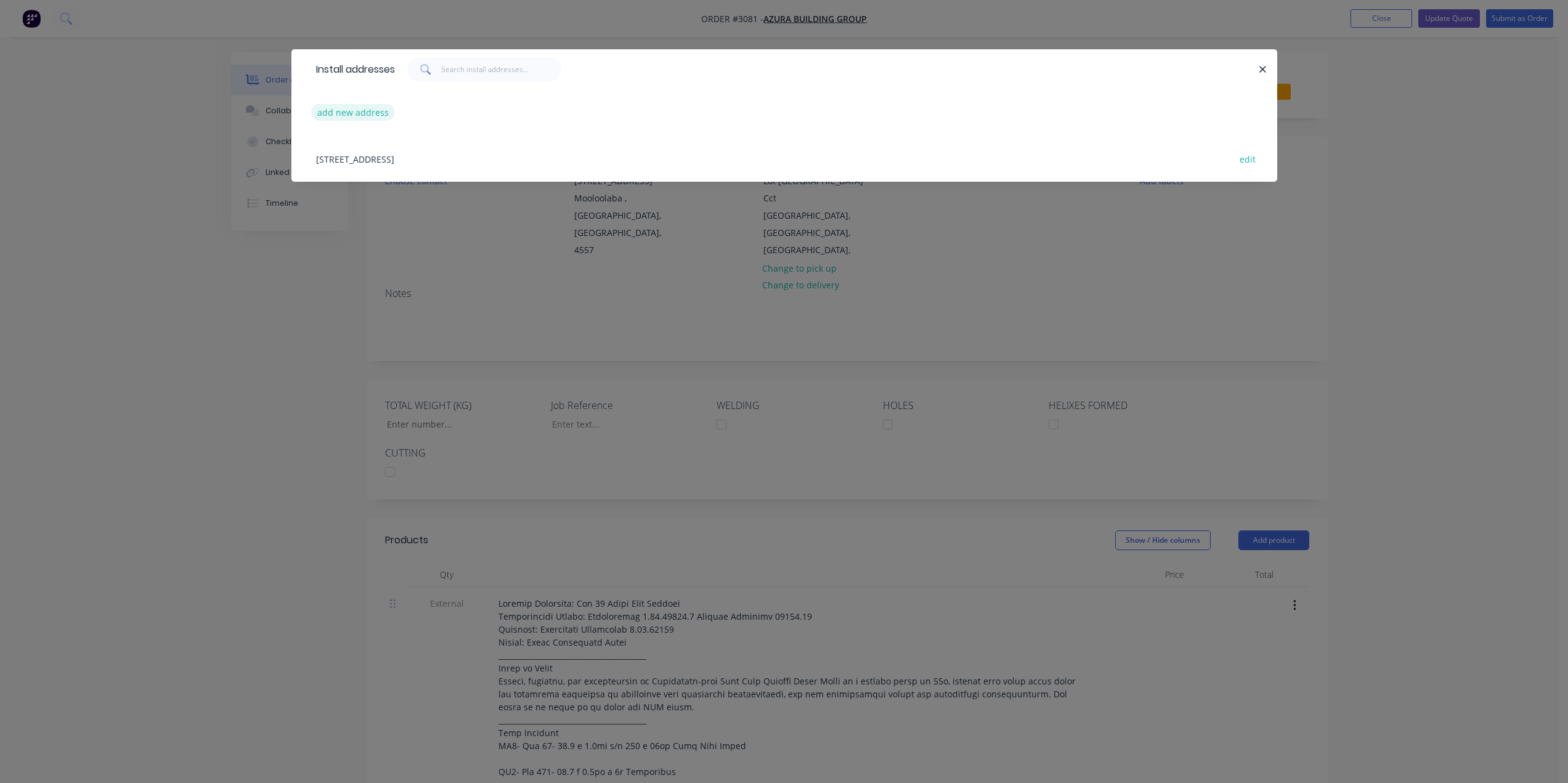
click at [331, 112] on button "add new address" at bounding box center [353, 112] width 84 height 17
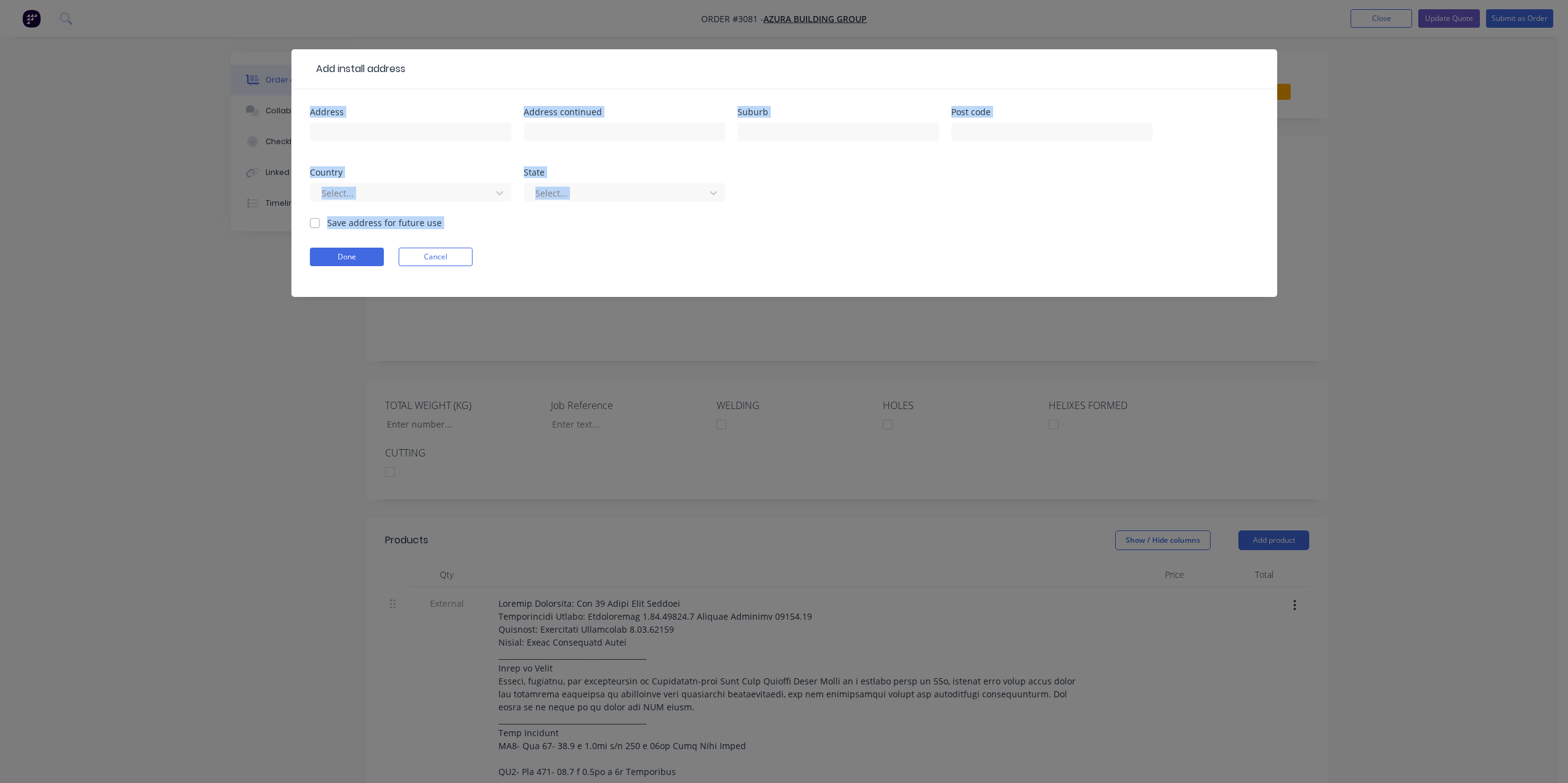
drag, startPoint x: 486, startPoint y: 63, endPoint x: 545, endPoint y: 297, distance: 241.3
click at [545, 297] on div "Add install address Address Address continued Suburb Post code Country Select..…" at bounding box center [784, 182] width 986 height 266
click at [394, 135] on input "text" at bounding box center [410, 131] width 201 height 19
type input "Lot 20"
click at [548, 130] on input "text" at bounding box center [624, 131] width 201 height 19
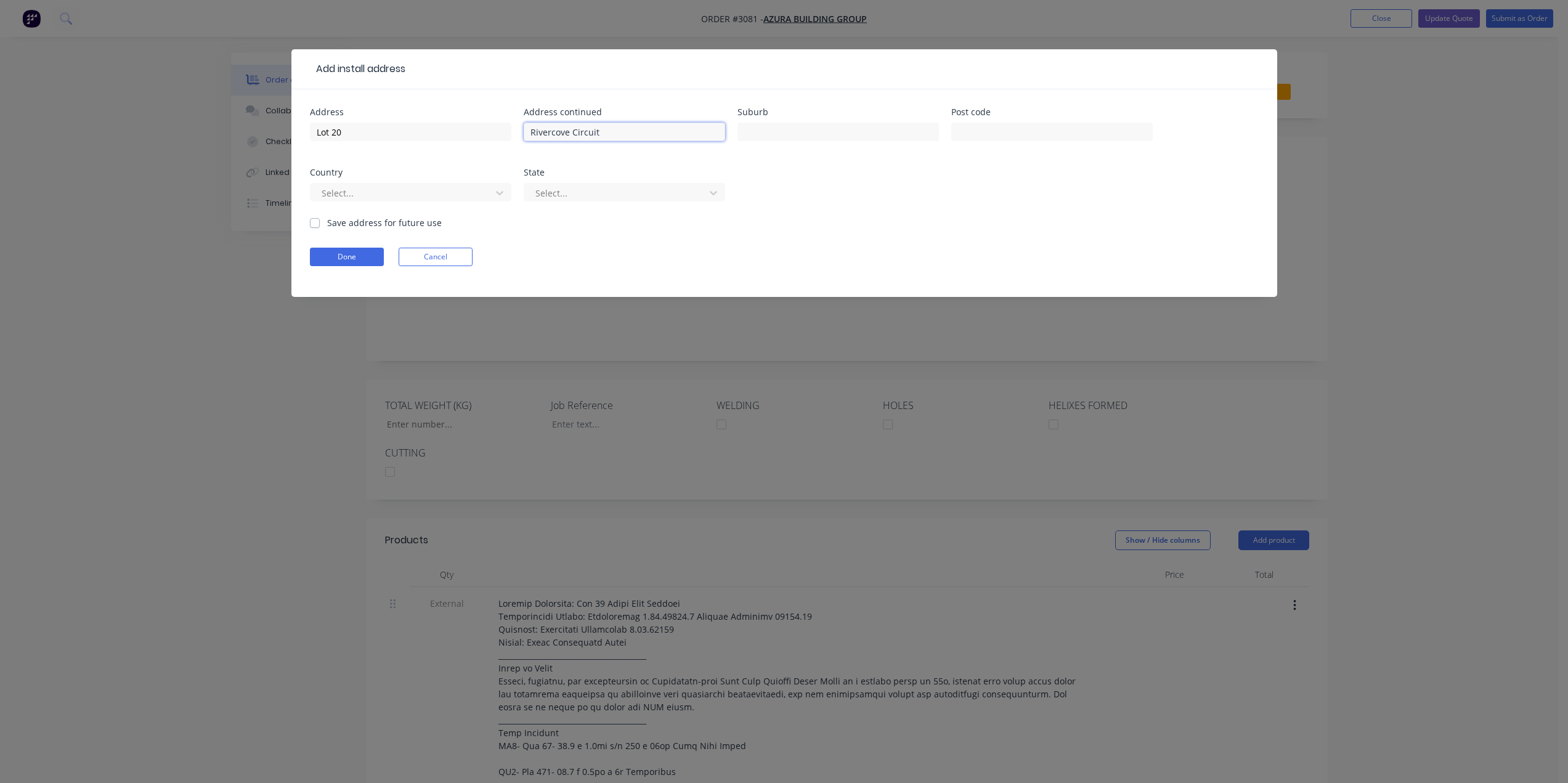
click at [547, 130] on input "Rivercove Circuit" at bounding box center [624, 131] width 201 height 19
type input "River Cove Circuit"
click at [783, 133] on input "text" at bounding box center [838, 131] width 201 height 19
click at [840, 129] on input "Murrumba Downs Qld" at bounding box center [838, 131] width 201 height 19
type input "Murrumba Downs"
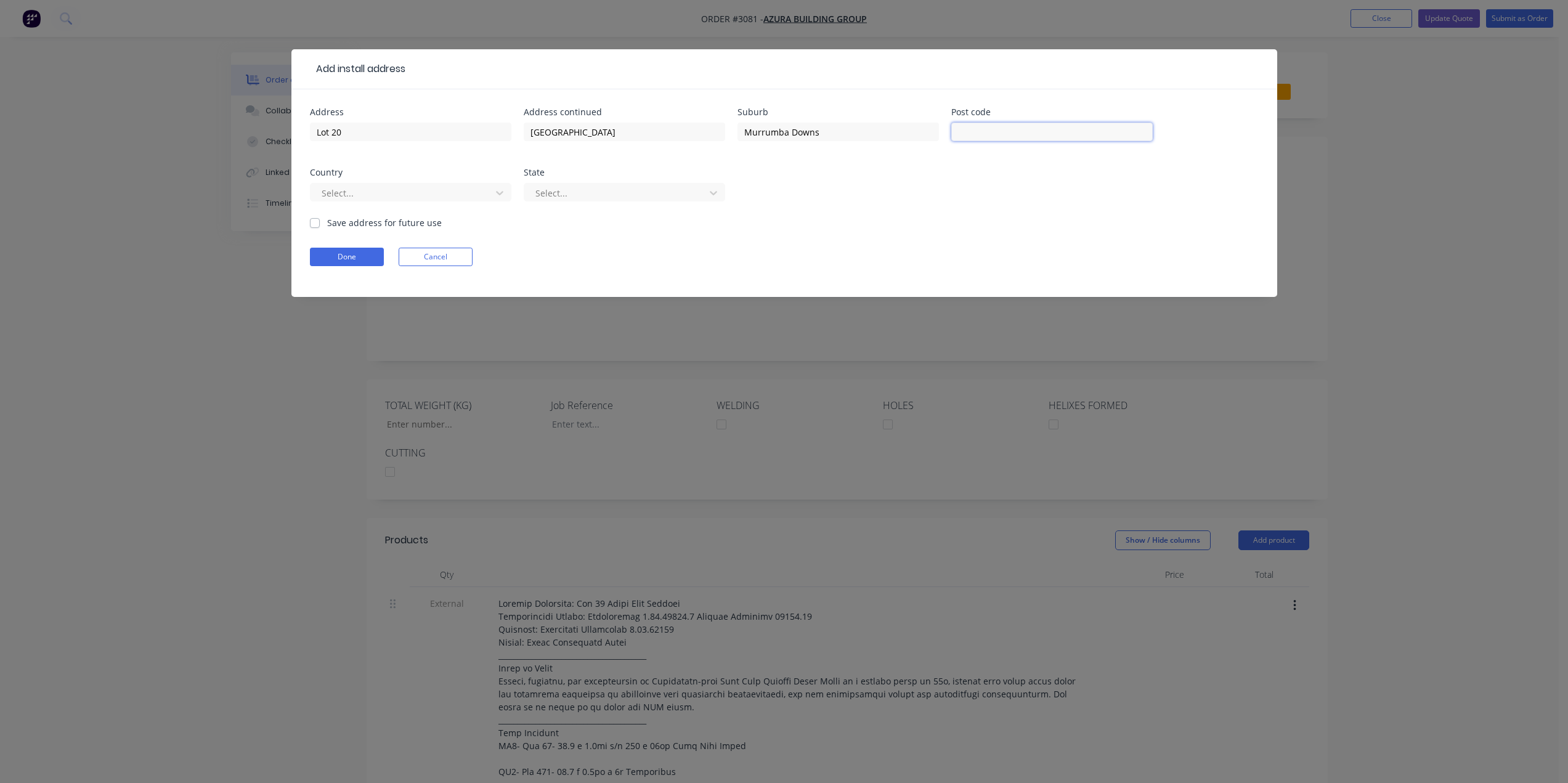
click at [960, 129] on input "text" at bounding box center [1051, 131] width 201 height 19
type input "4503"
click at [440, 191] on div at bounding box center [402, 193] width 165 height 16
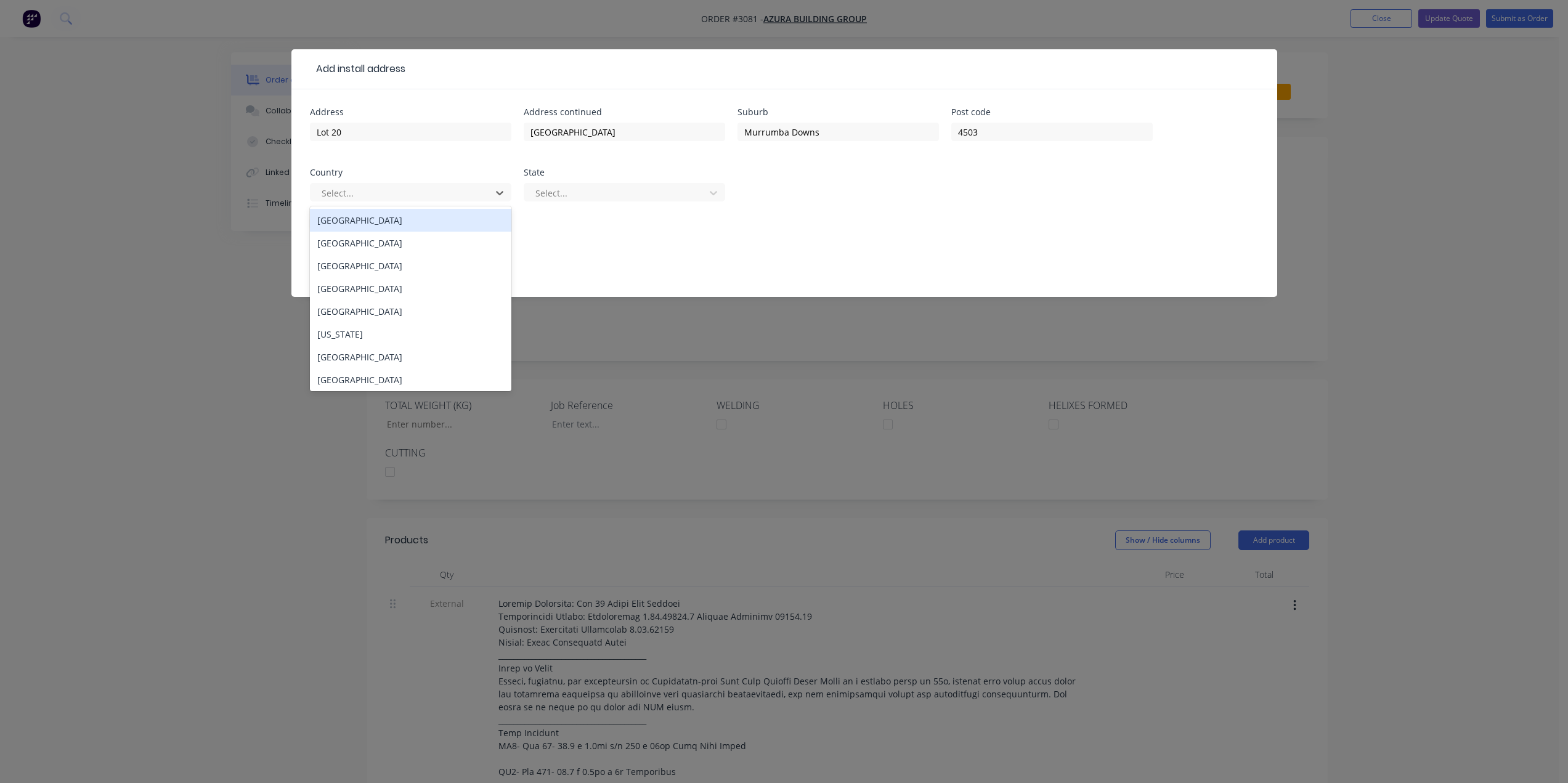
click at [403, 228] on div "Australia" at bounding box center [410, 220] width 201 height 23
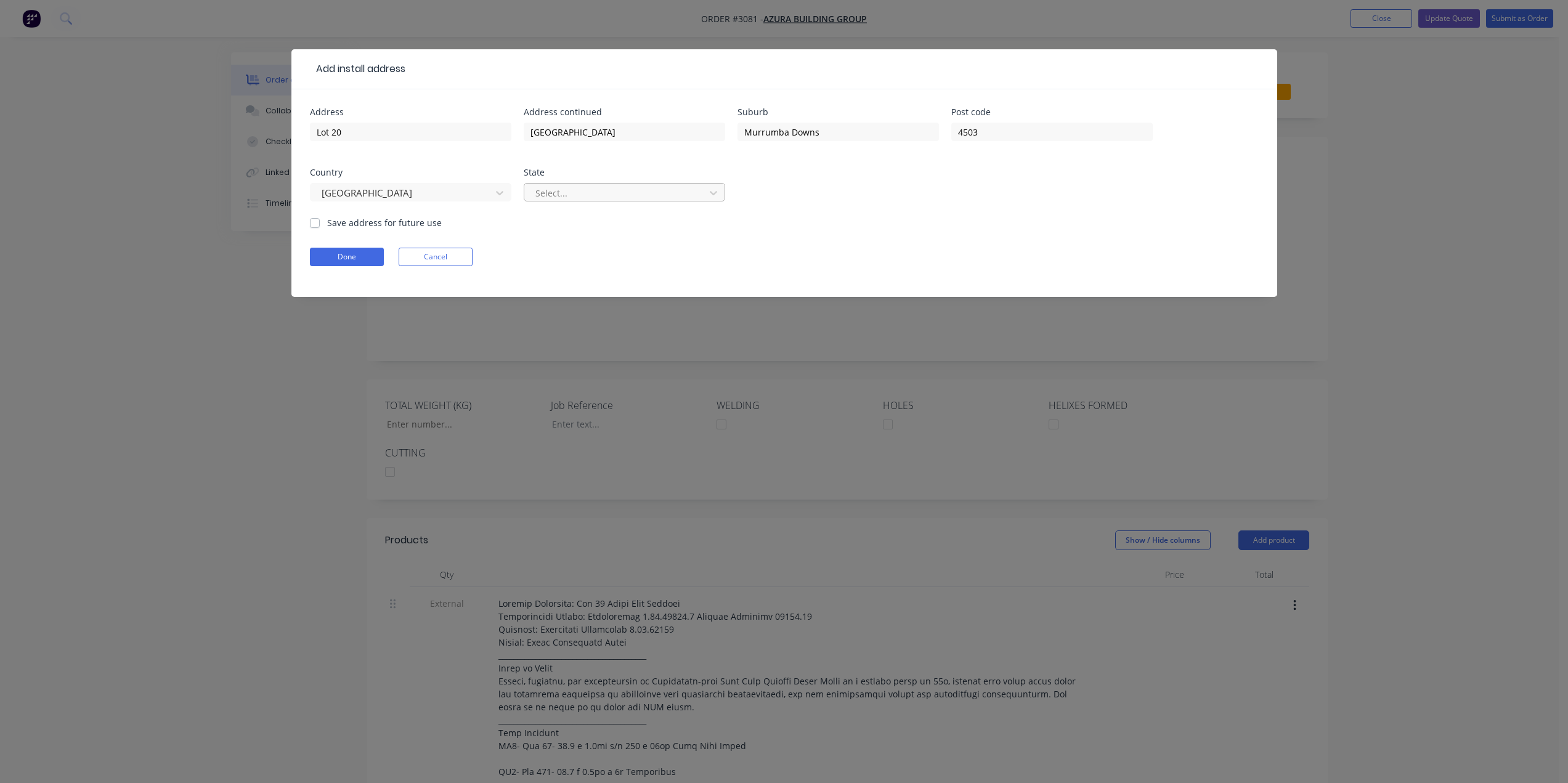
click at [541, 197] on div at bounding box center [616, 193] width 165 height 16
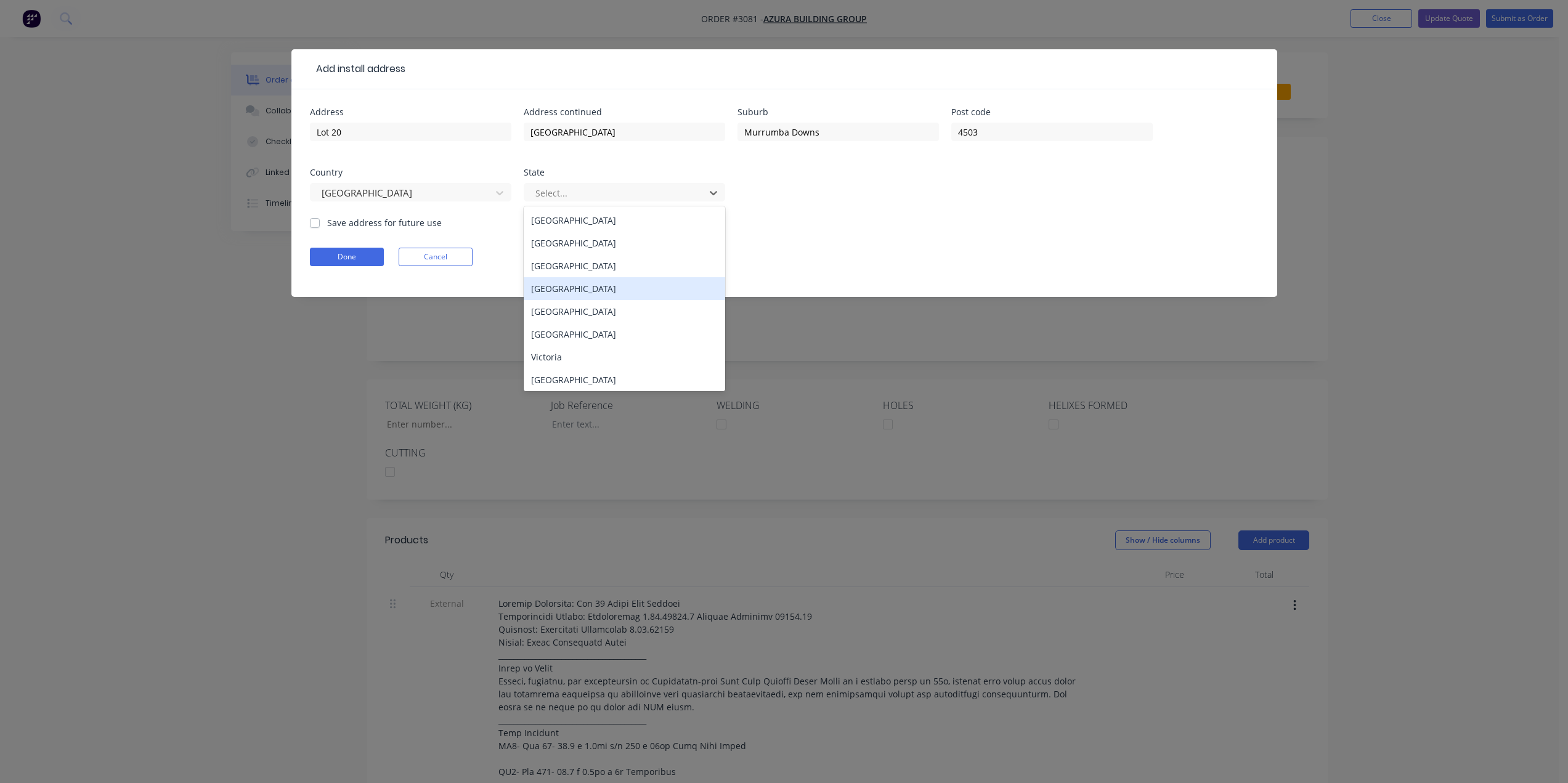
click at [548, 283] on div "Queensland" at bounding box center [624, 288] width 201 height 23
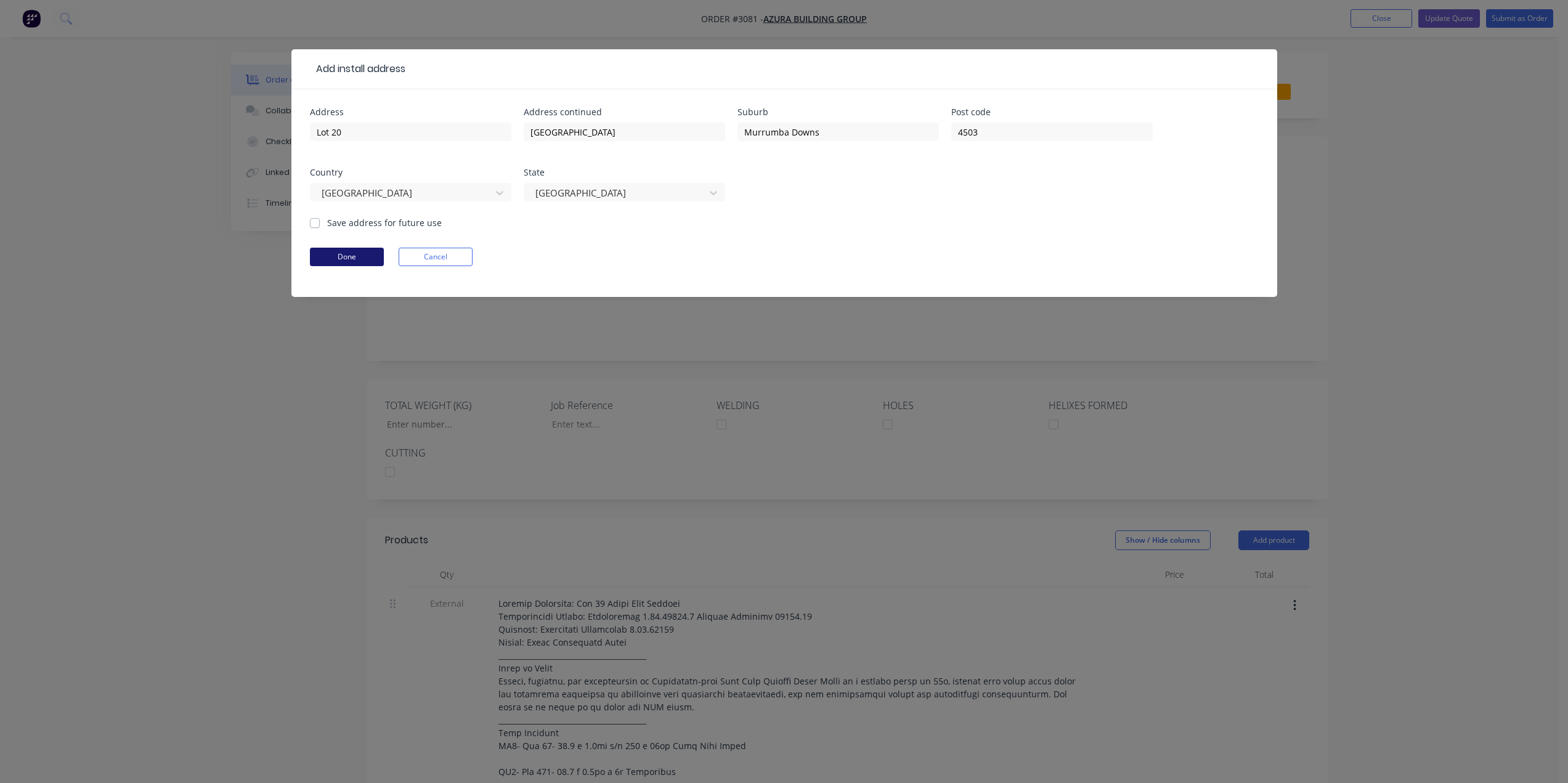
click at [350, 262] on button "Done" at bounding box center [346, 256] width 74 height 19
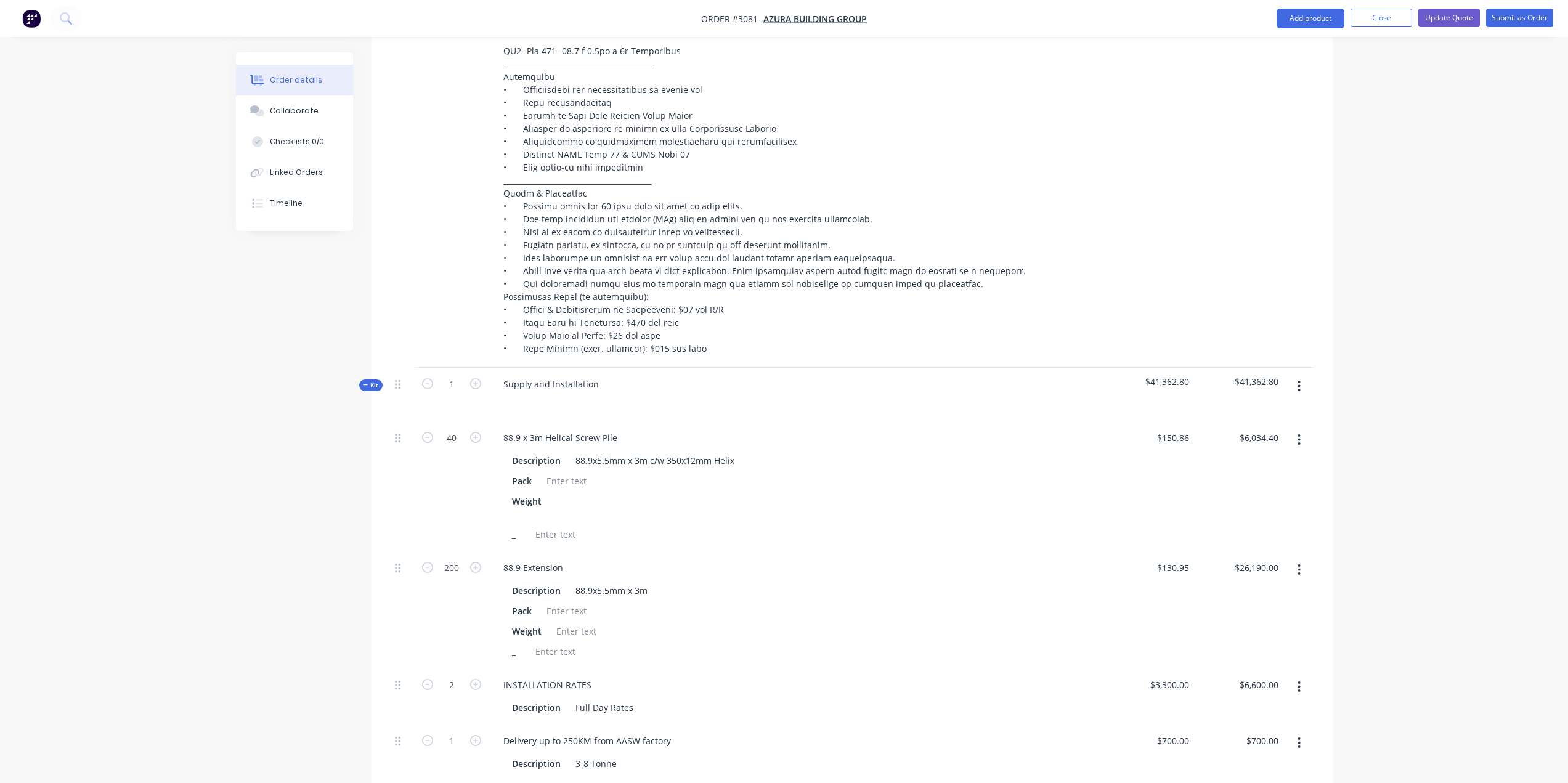
scroll to position [739, 0]
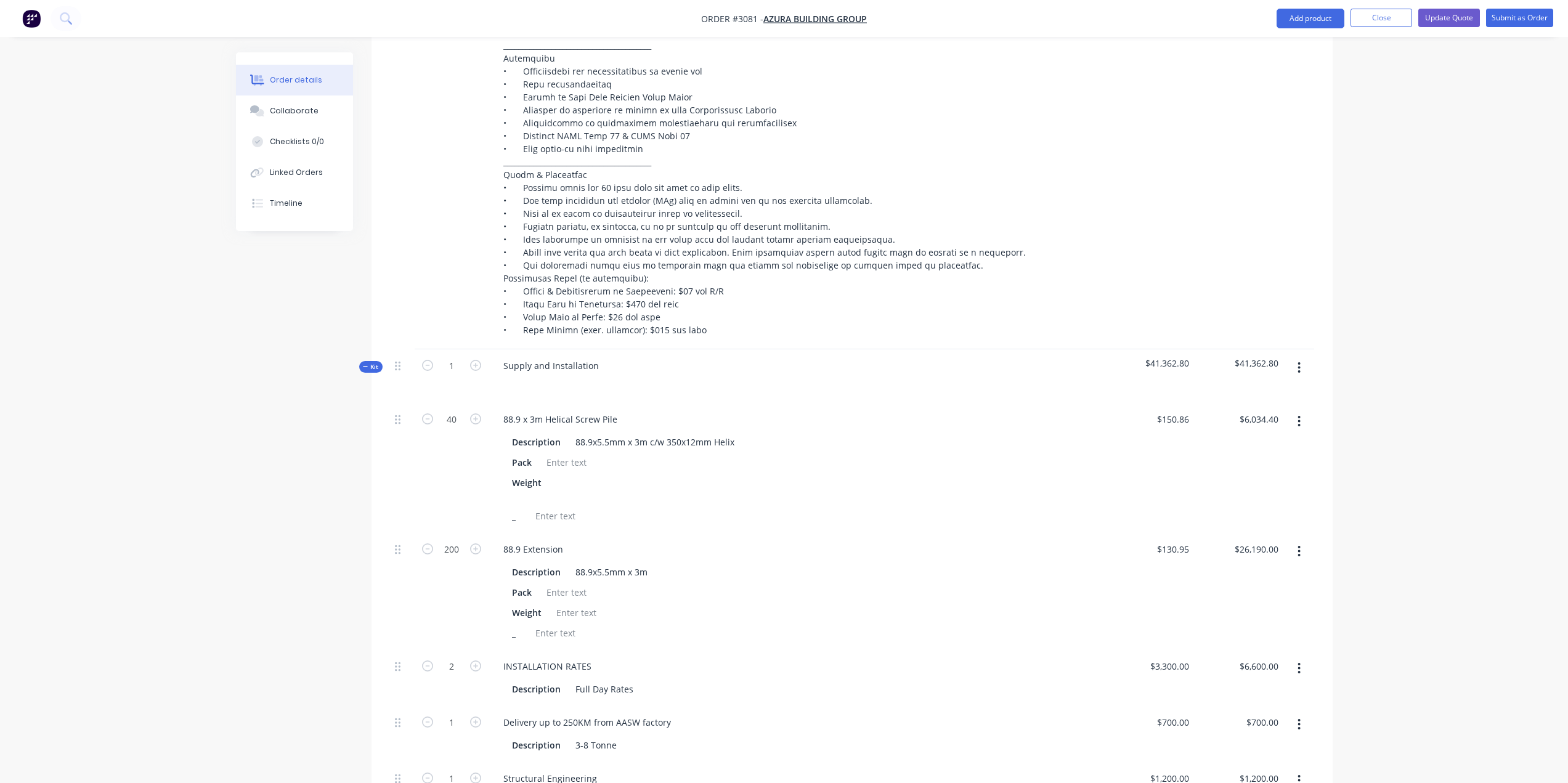
click at [363, 363] on icon "button" at bounding box center [366, 366] width 6 height 6
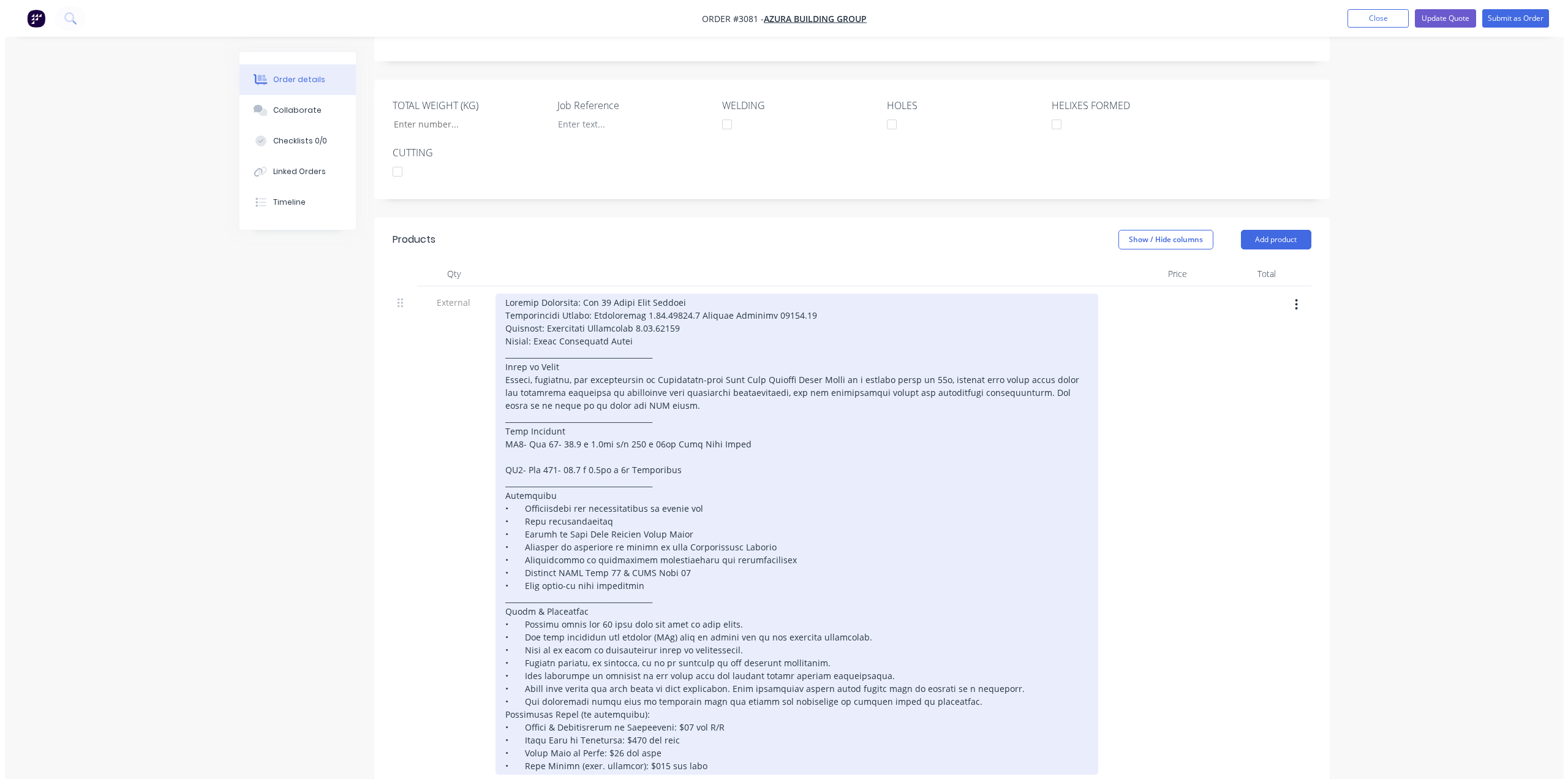
scroll to position [0, 0]
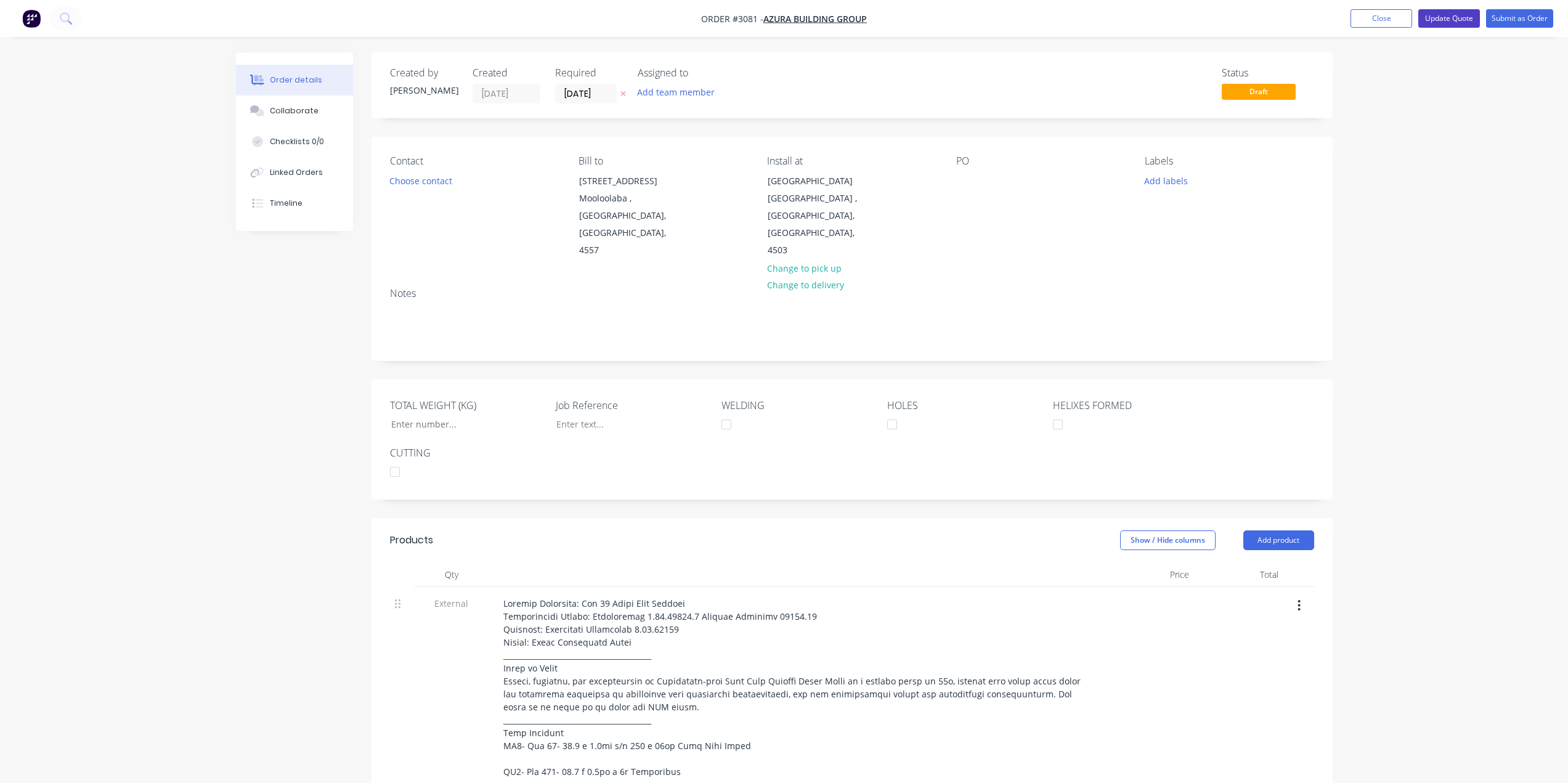
click at [1451, 22] on button "Update Quote" at bounding box center [1448, 18] width 62 height 19
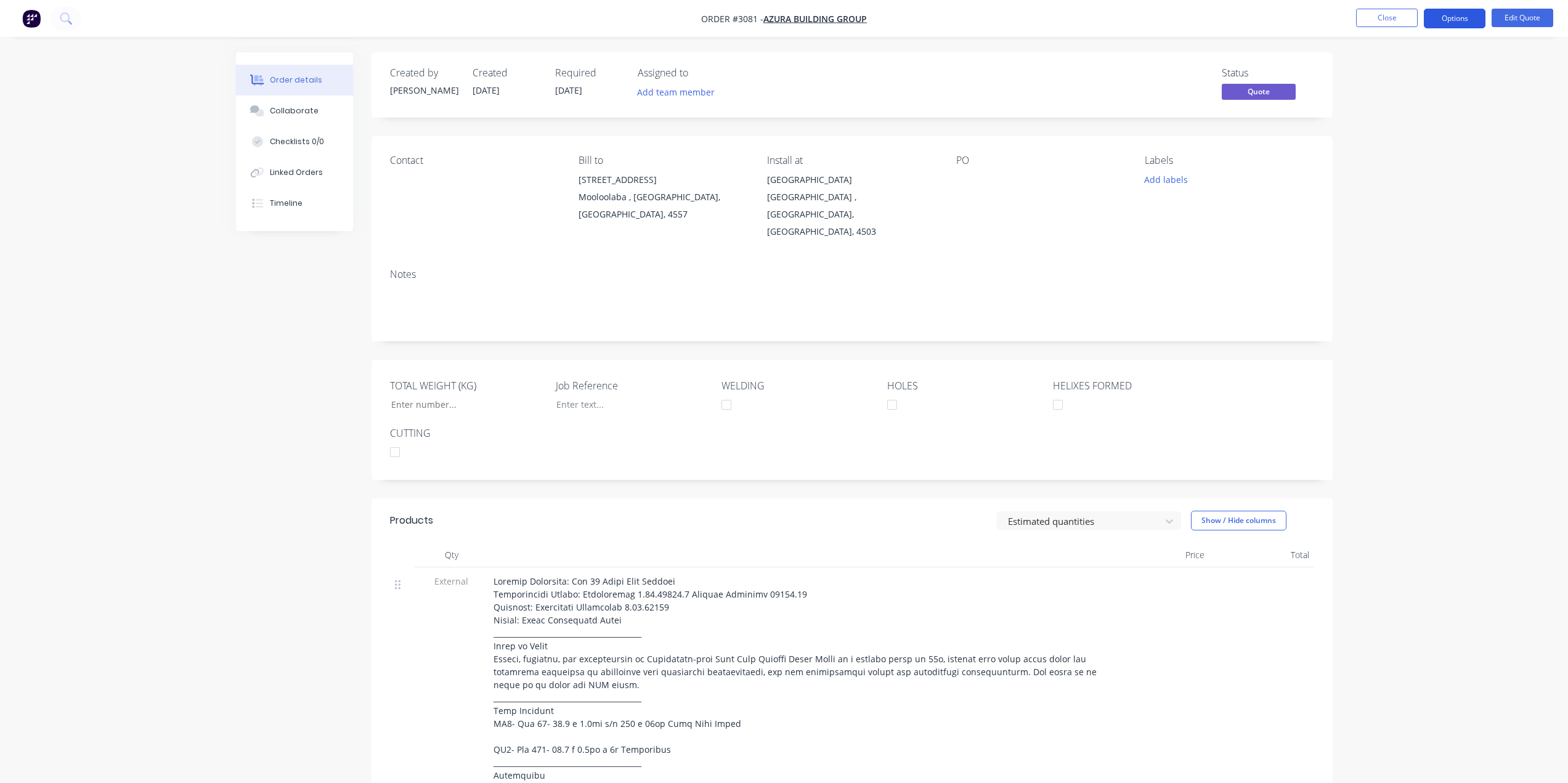
click at [1440, 11] on button "Options" at bounding box center [1454, 19] width 62 height 20
click at [1418, 74] on div "Quote" at bounding box center [1418, 75] width 114 height 18
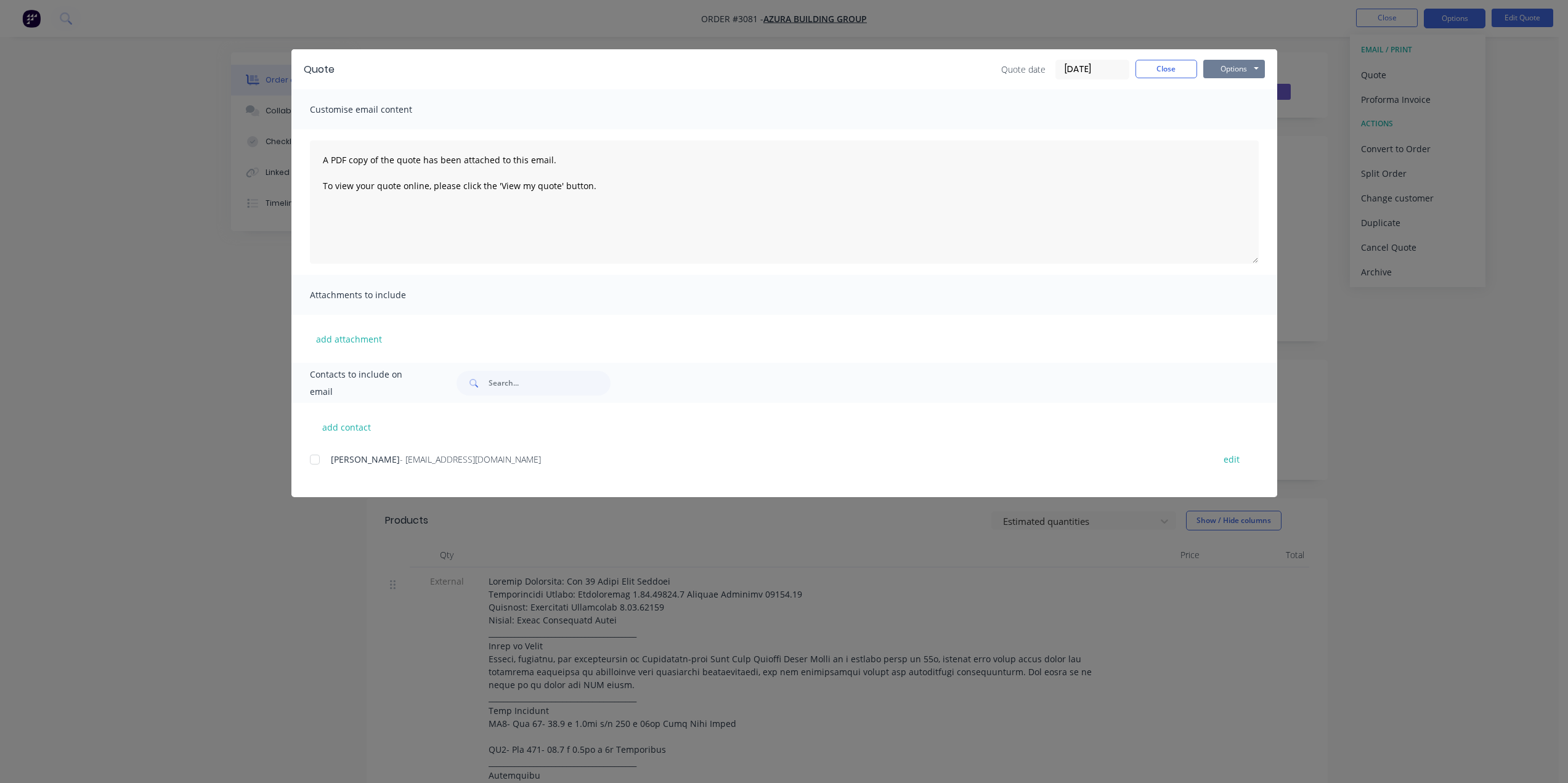
click at [1232, 71] on button "Options" at bounding box center [1233, 69] width 62 height 19
click at [1246, 87] on button "Preview" at bounding box center [1242, 90] width 78 height 21
